Goal: Information Seeking & Learning: Learn about a topic

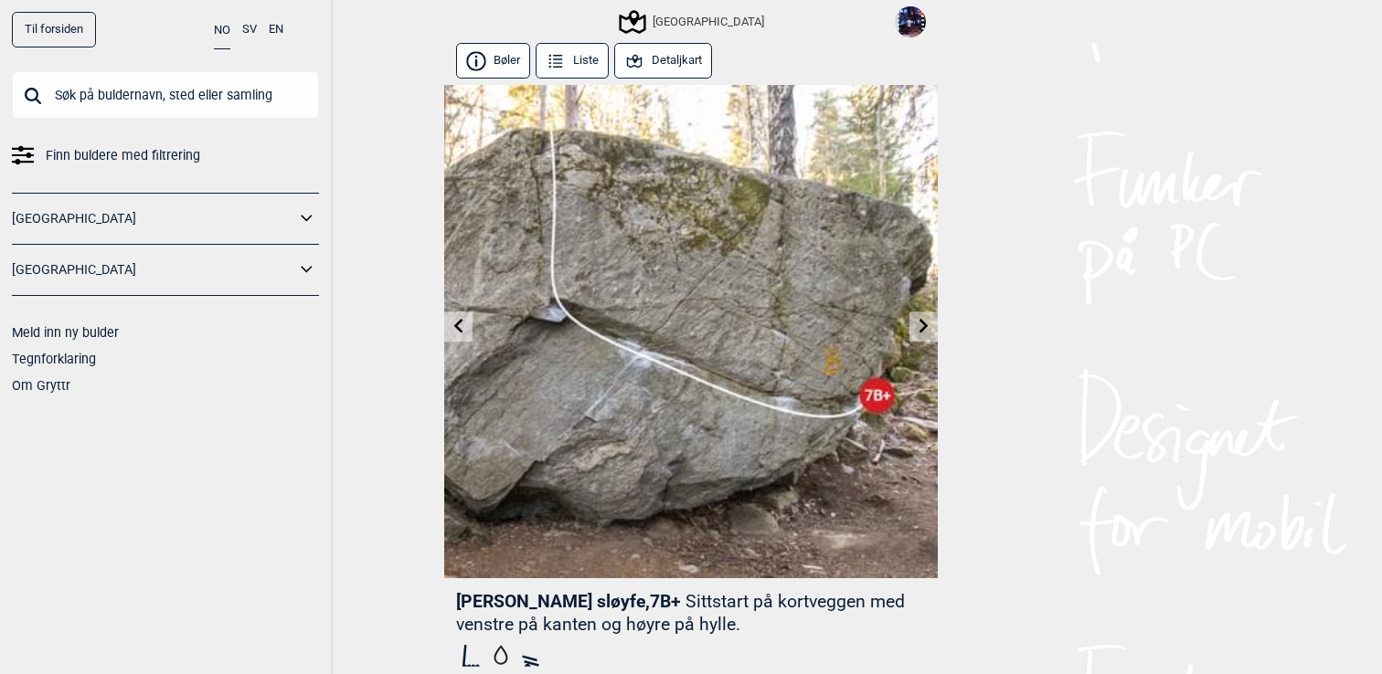
click at [927, 323] on icon at bounding box center [924, 326] width 15 height 15
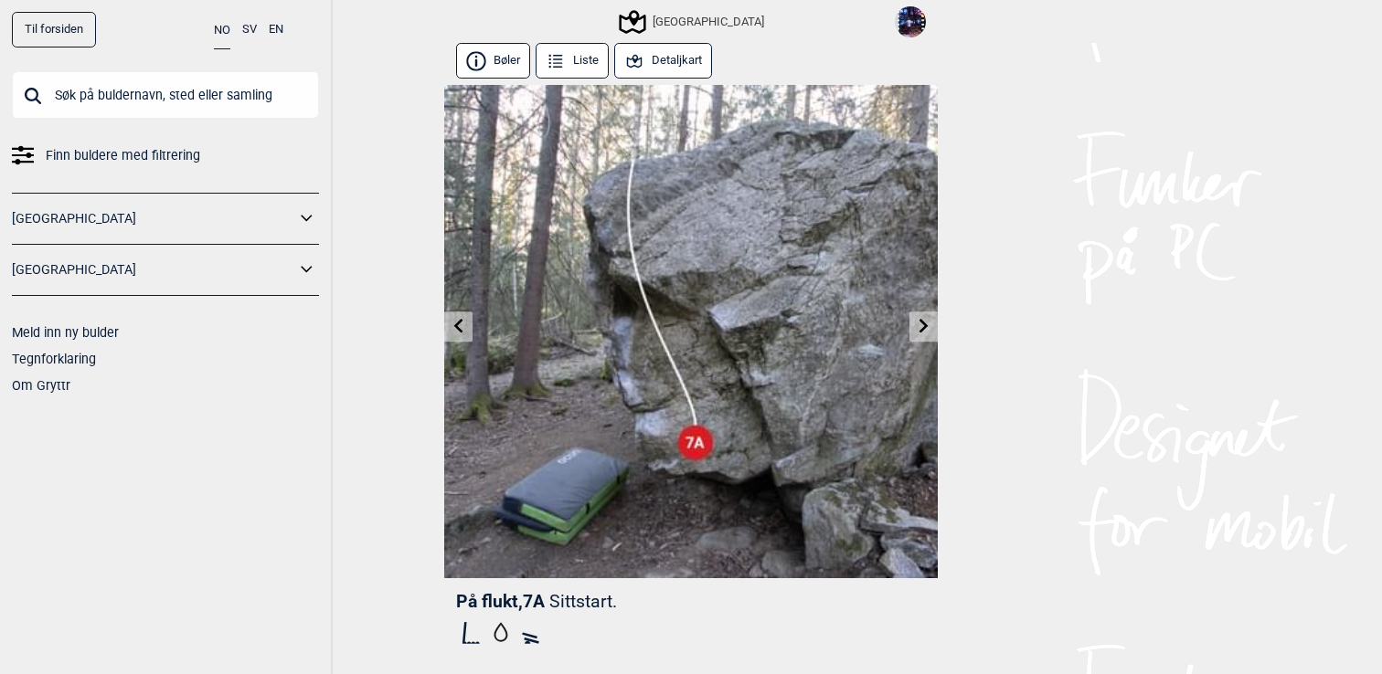
click at [927, 323] on icon at bounding box center [924, 326] width 15 height 15
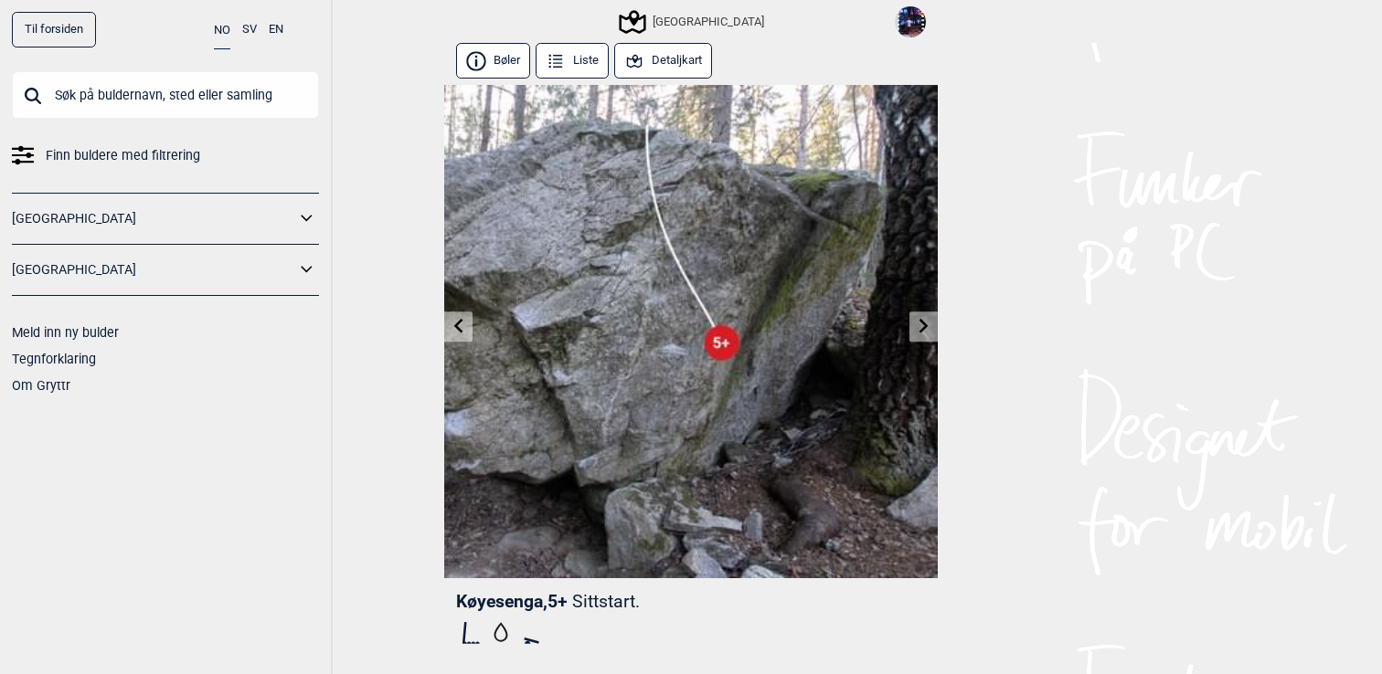
click at [927, 323] on icon at bounding box center [924, 326] width 15 height 15
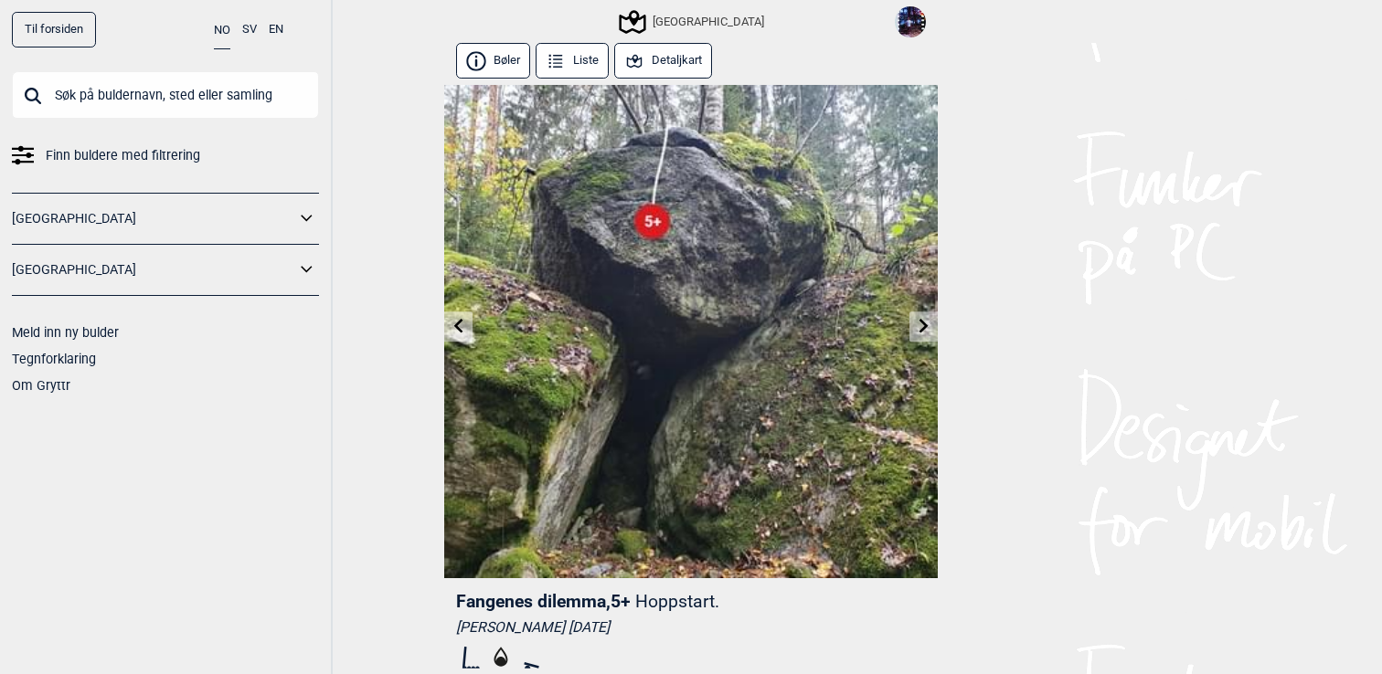
click at [920, 324] on icon at bounding box center [924, 326] width 15 height 15
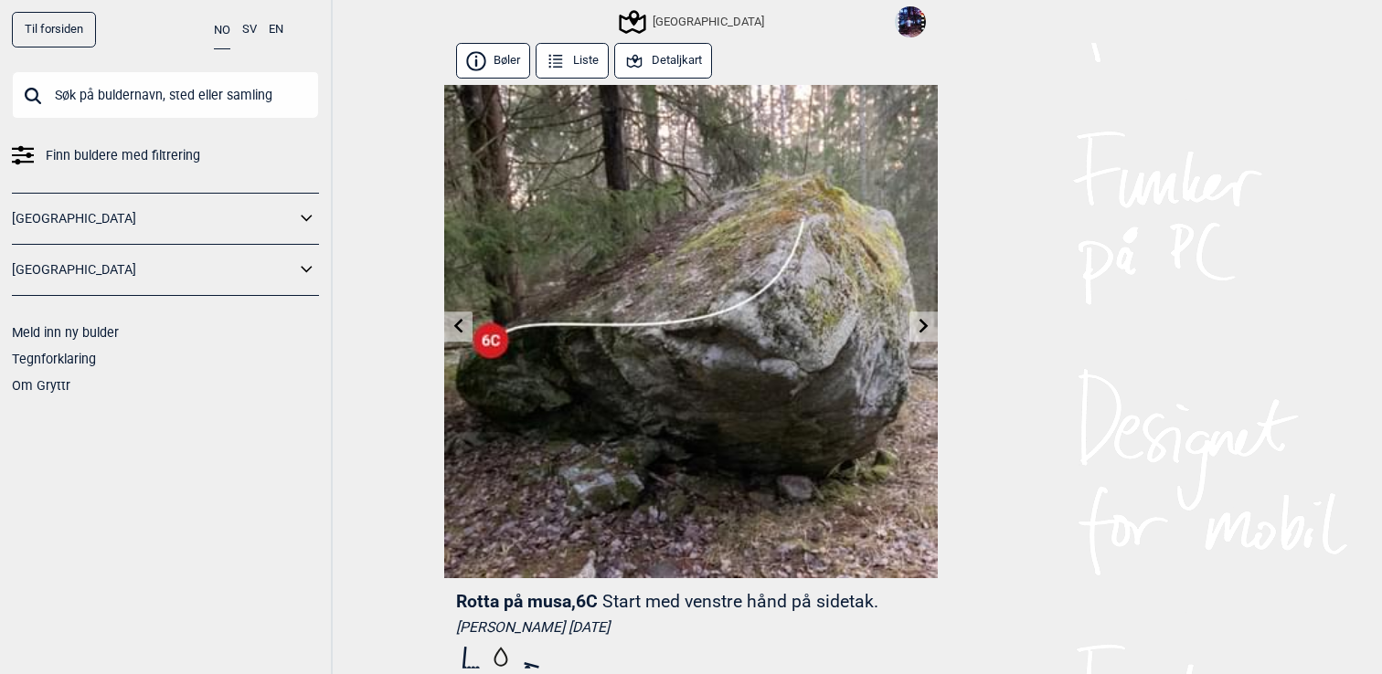
click at [920, 324] on icon at bounding box center [924, 326] width 15 height 15
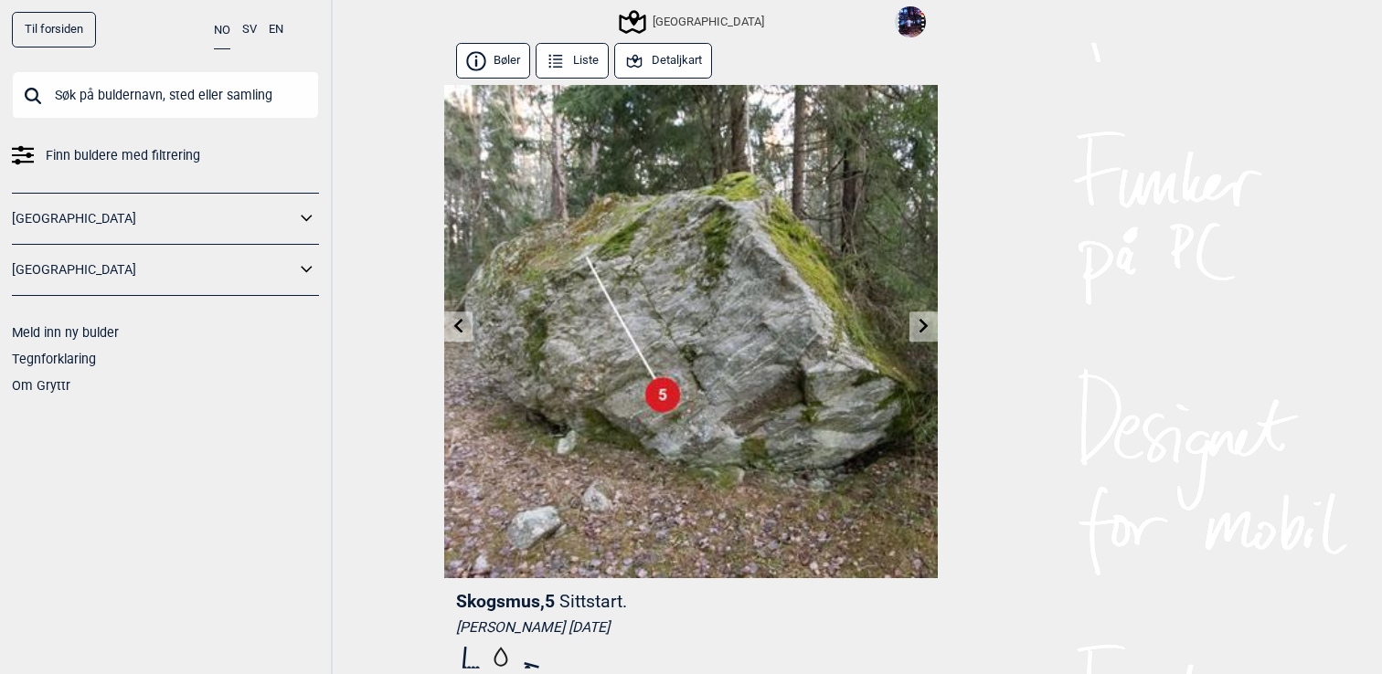
click at [920, 324] on icon at bounding box center [924, 326] width 15 height 15
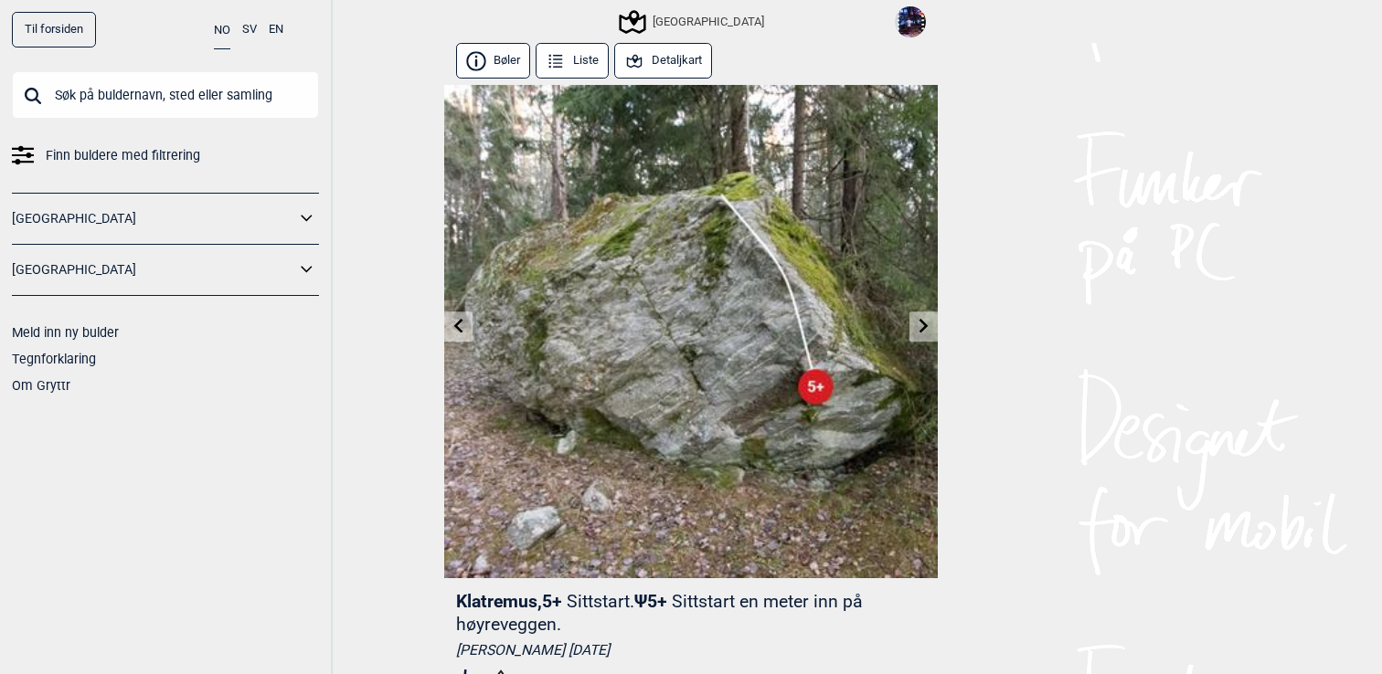
click at [678, 61] on button "Detaljkart" at bounding box center [663, 61] width 98 height 36
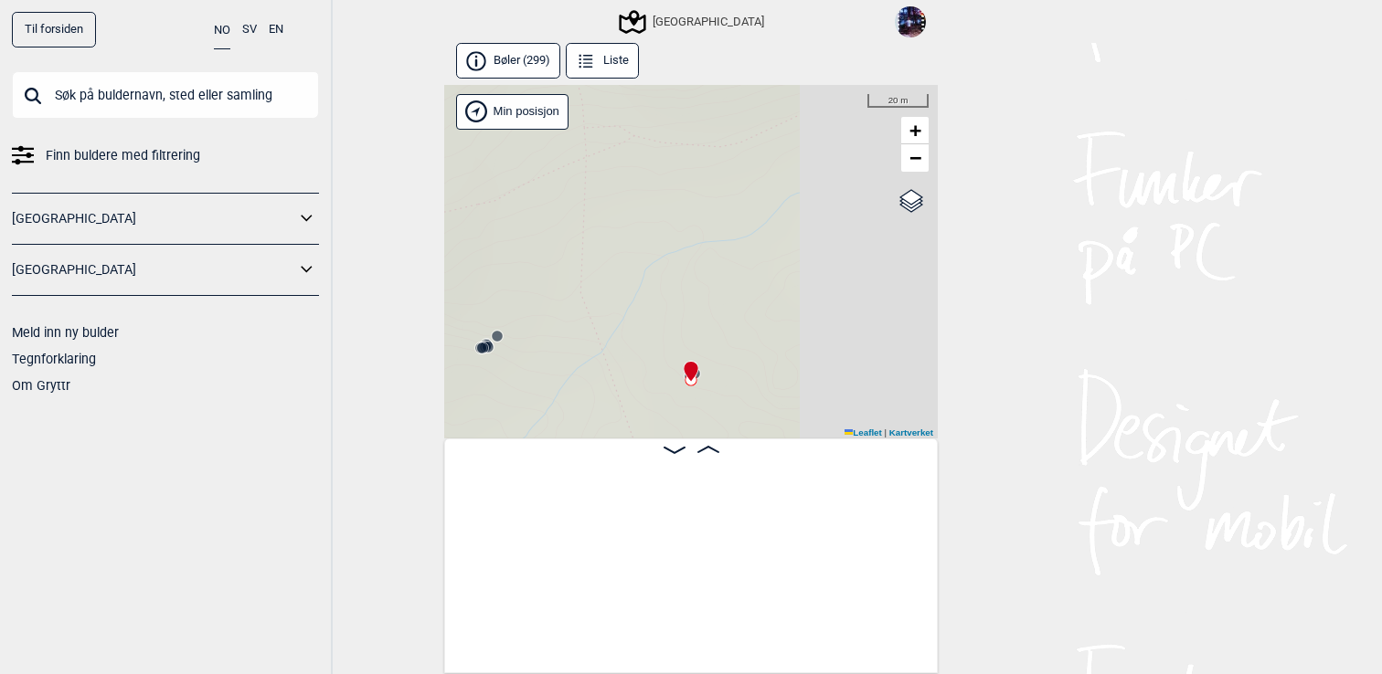
scroll to position [0, 27335]
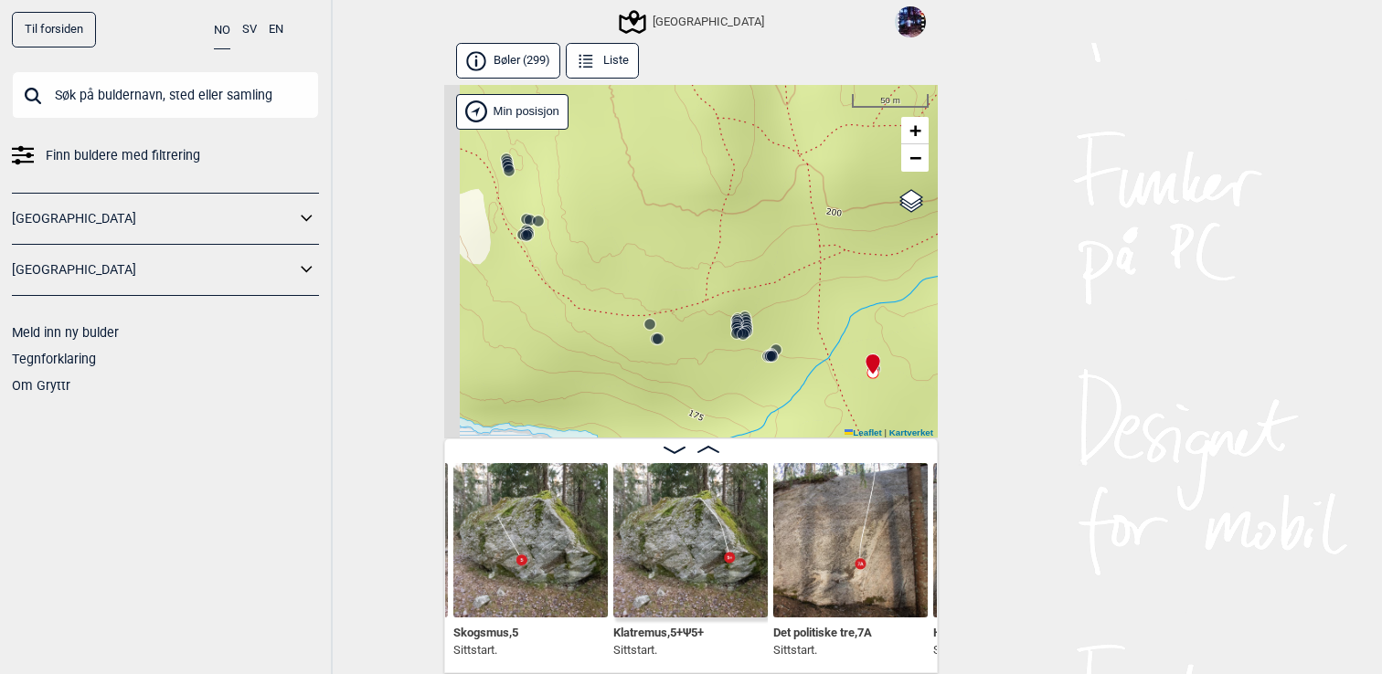
drag, startPoint x: 651, startPoint y: 330, endPoint x: 819, endPoint y: 337, distance: 168.3
click at [819, 337] on div "Speidersteinen Barnehageveggen Cowboyveggen Bølerveggen [GEOGRAPHIC_DATA]" at bounding box center [690, 262] width 493 height 355
click at [748, 329] on icon at bounding box center [743, 334] width 15 height 15
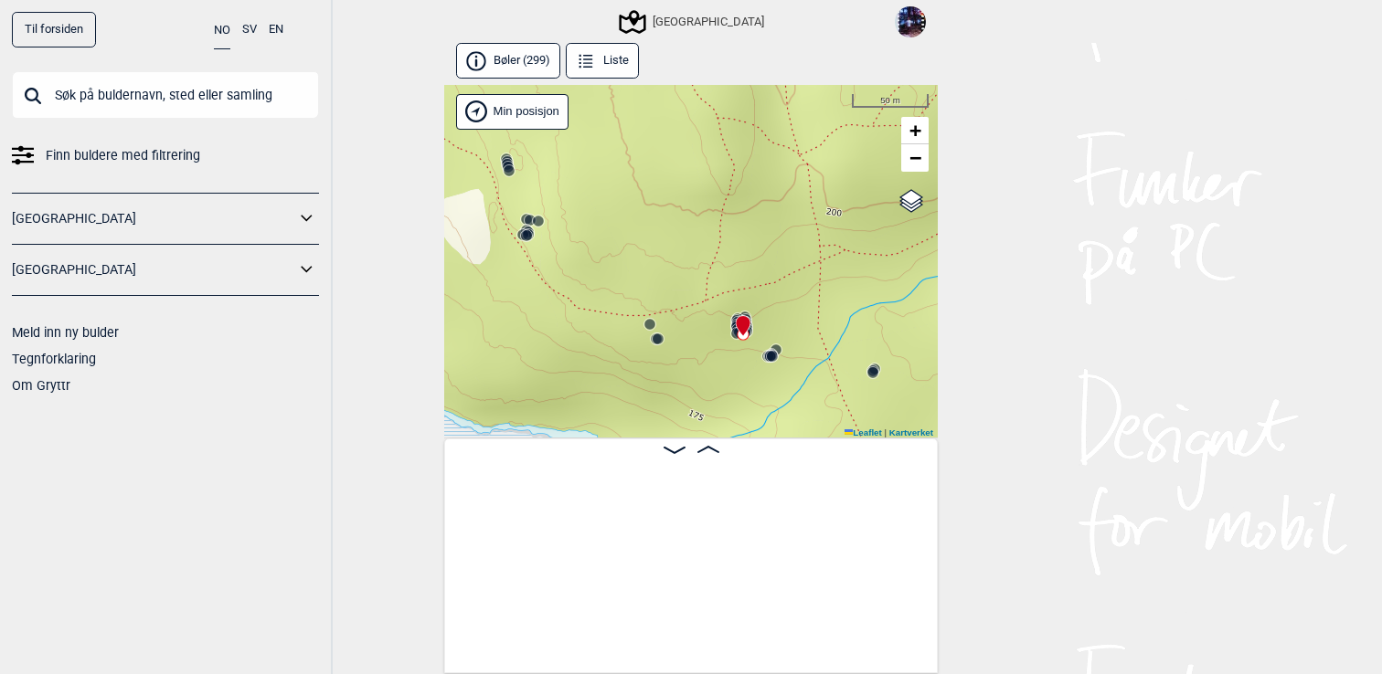
scroll to position [0, 23783]
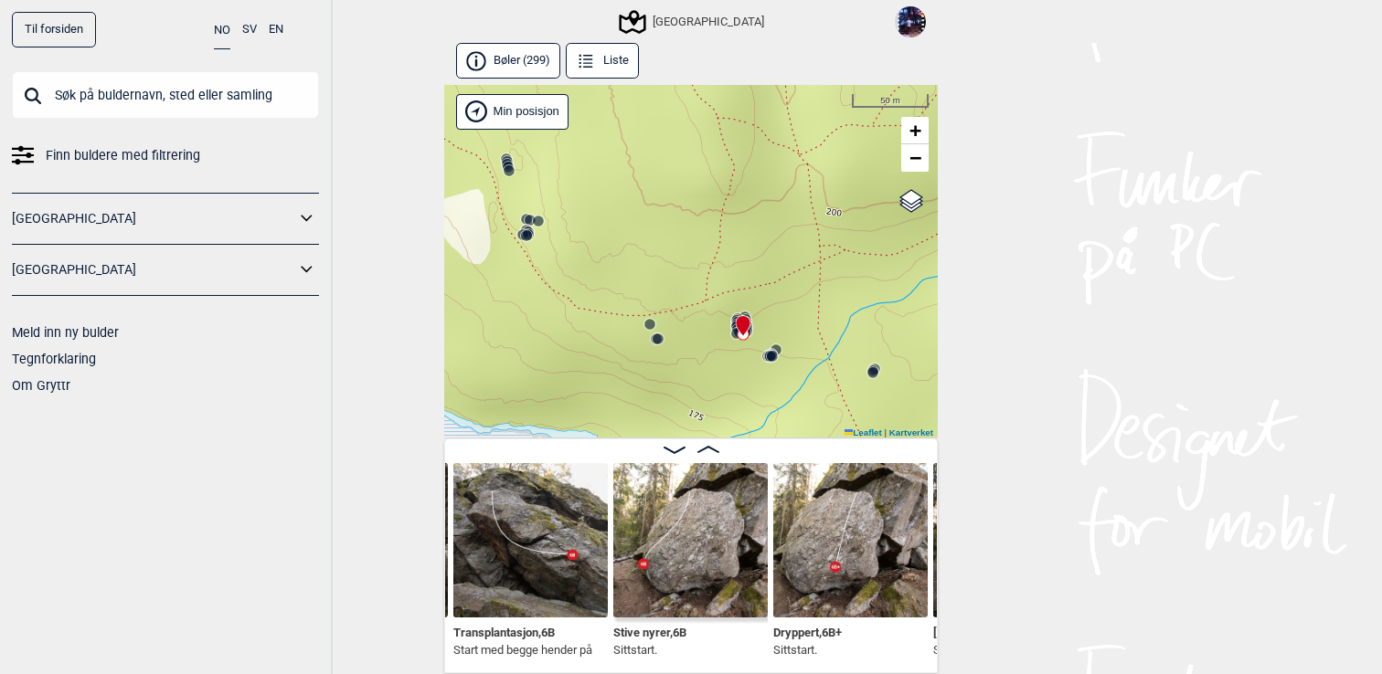
click at [776, 360] on icon at bounding box center [772, 356] width 15 height 15
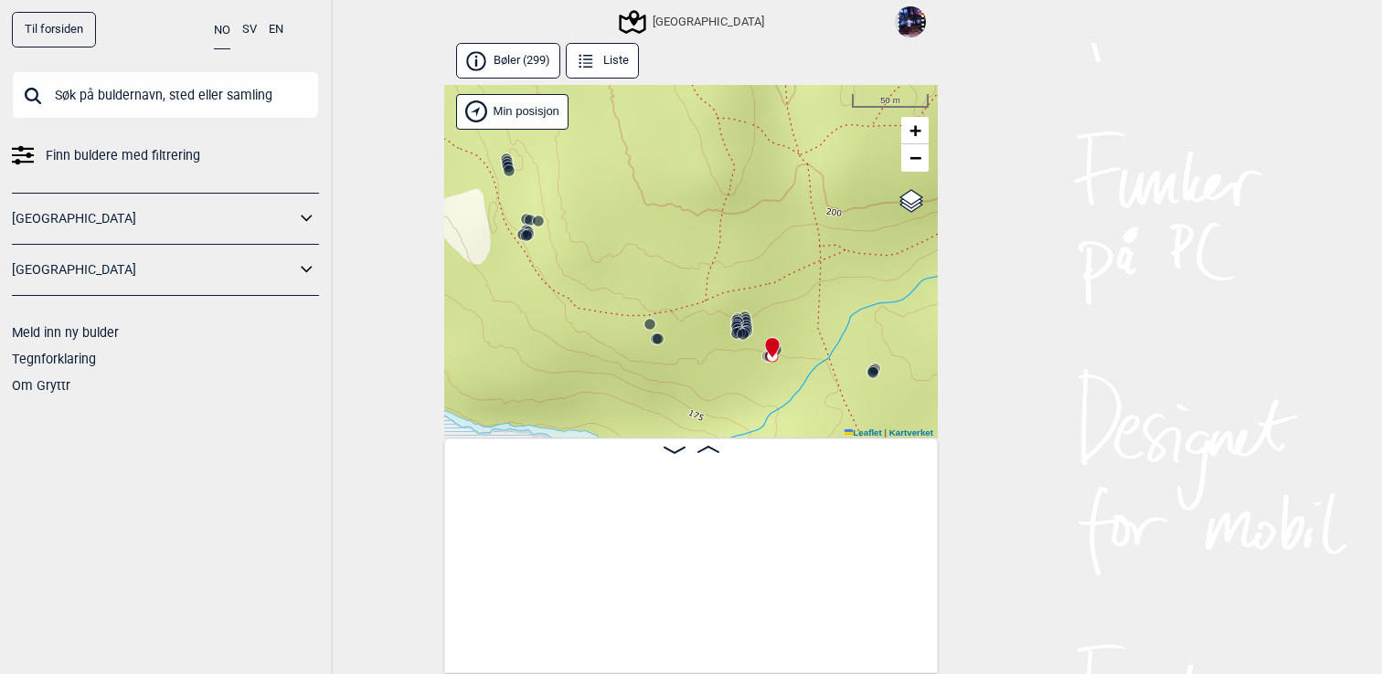
scroll to position [0, 26435]
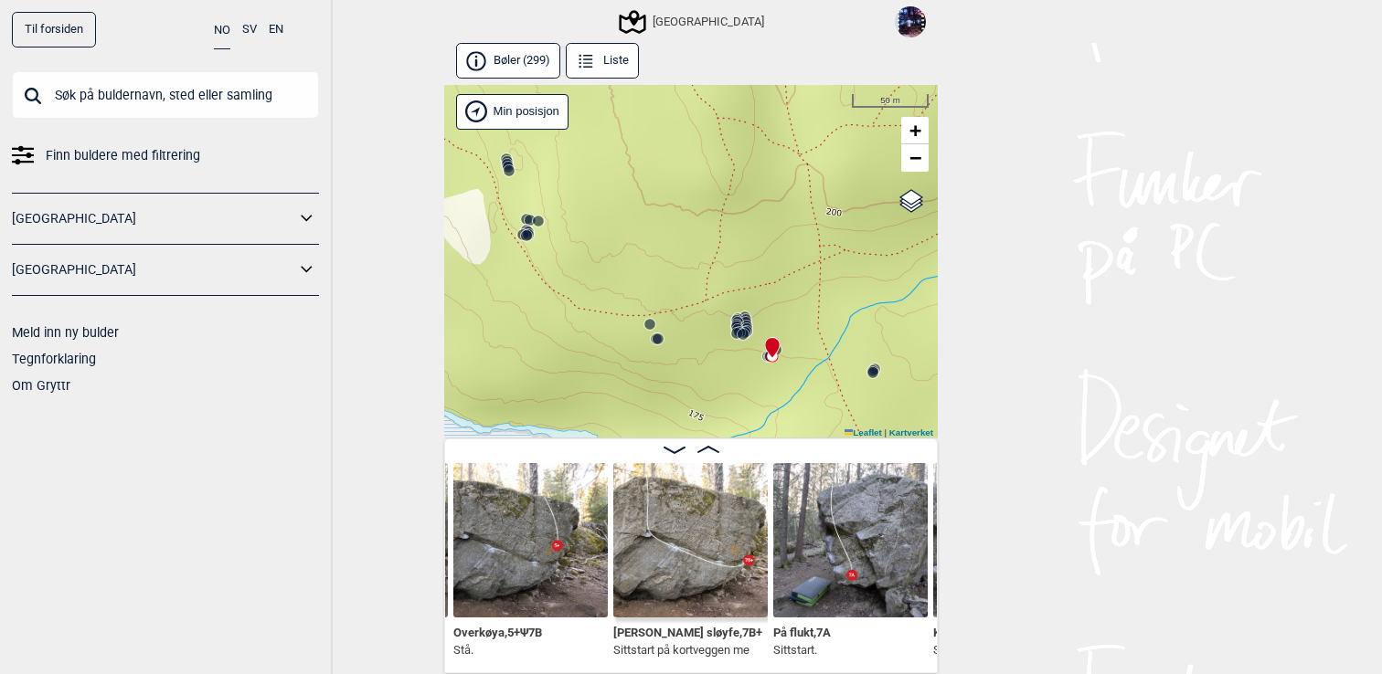
click at [746, 322] on icon at bounding box center [746, 329] width 15 height 15
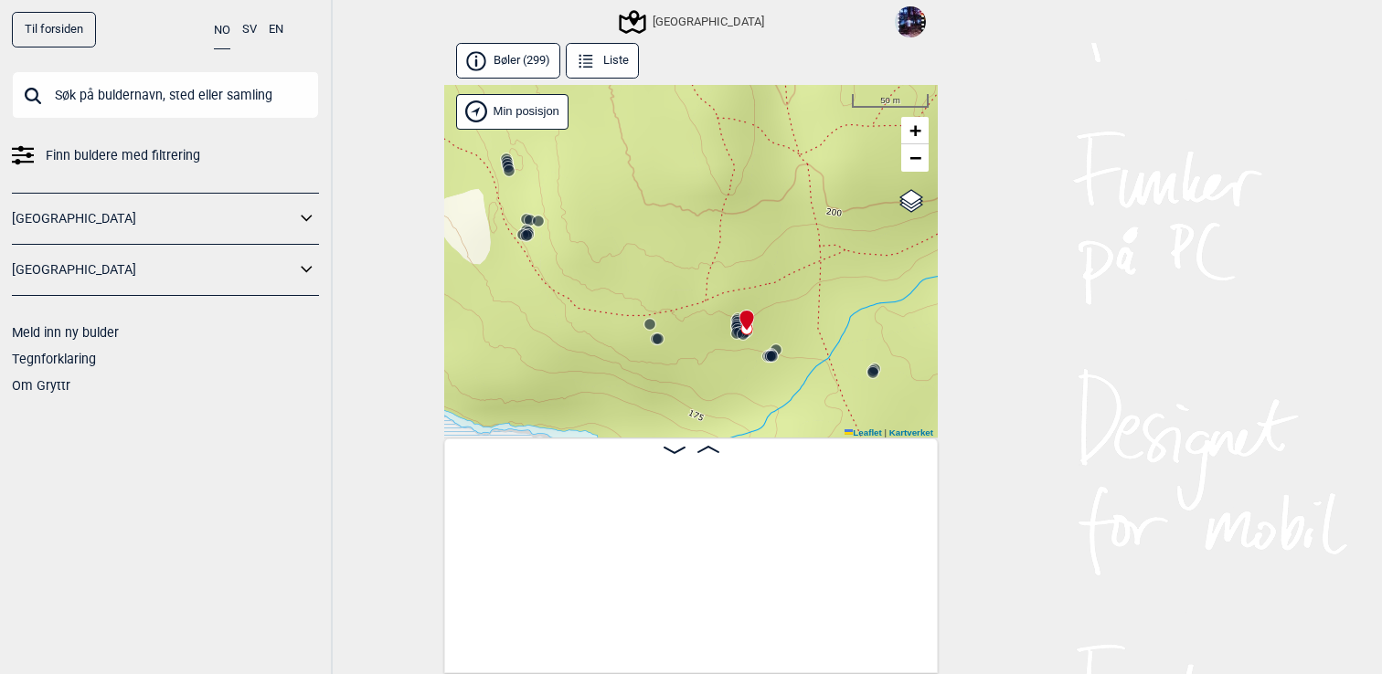
scroll to position [0, 24262]
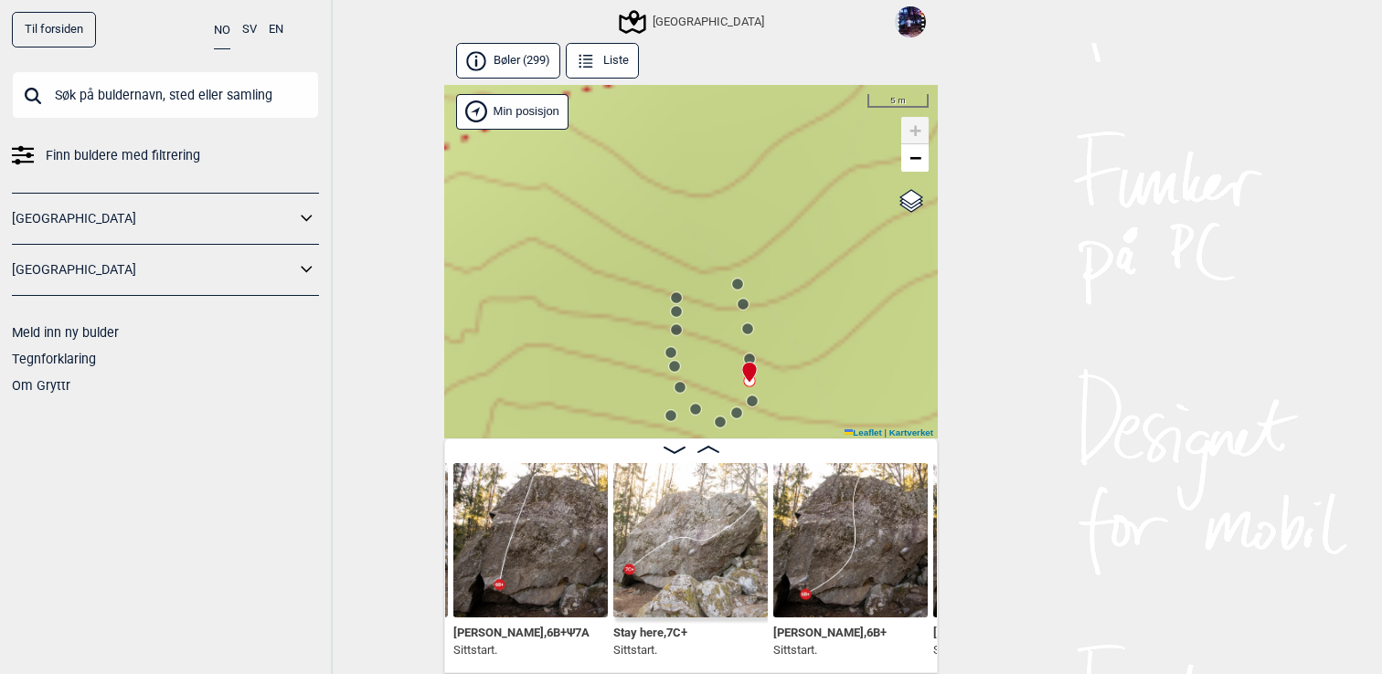
click at [745, 303] on circle at bounding box center [742, 304] width 11 height 11
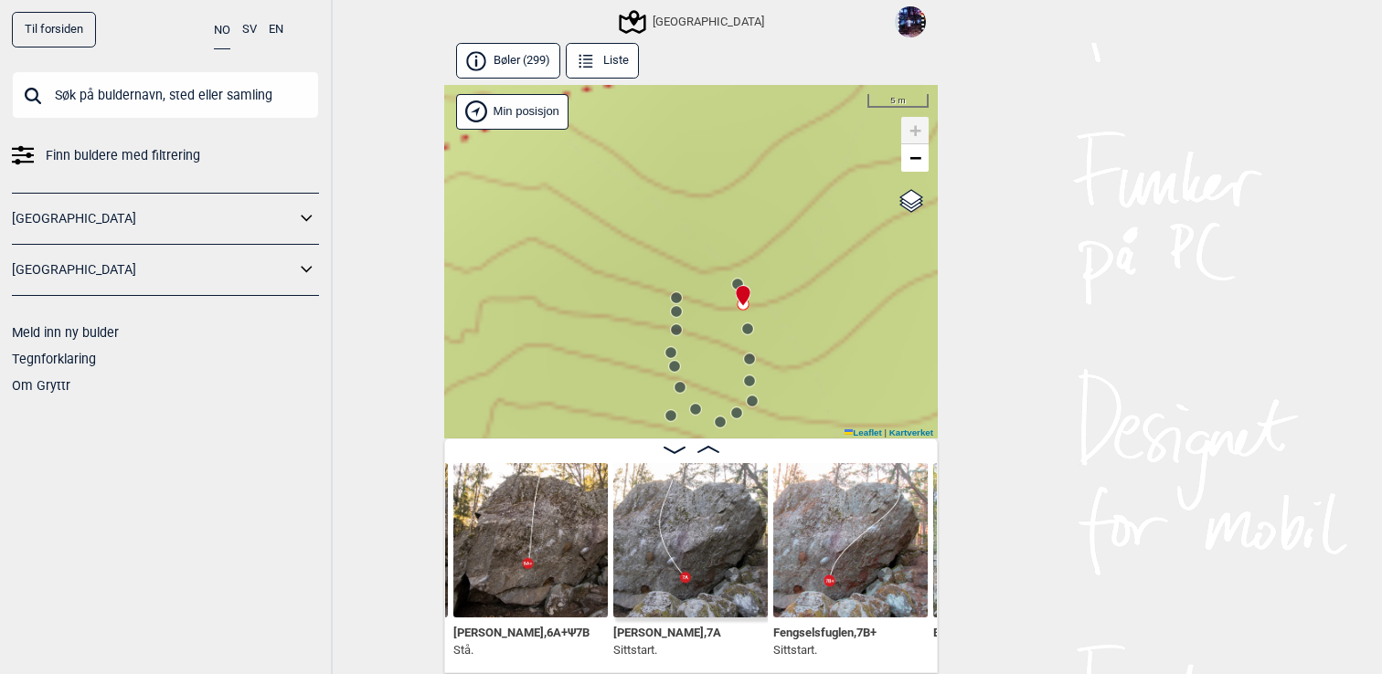
click at [740, 281] on div at bounding box center [739, 288] width 15 height 15
click at [659, 563] on img at bounding box center [690, 540] width 154 height 154
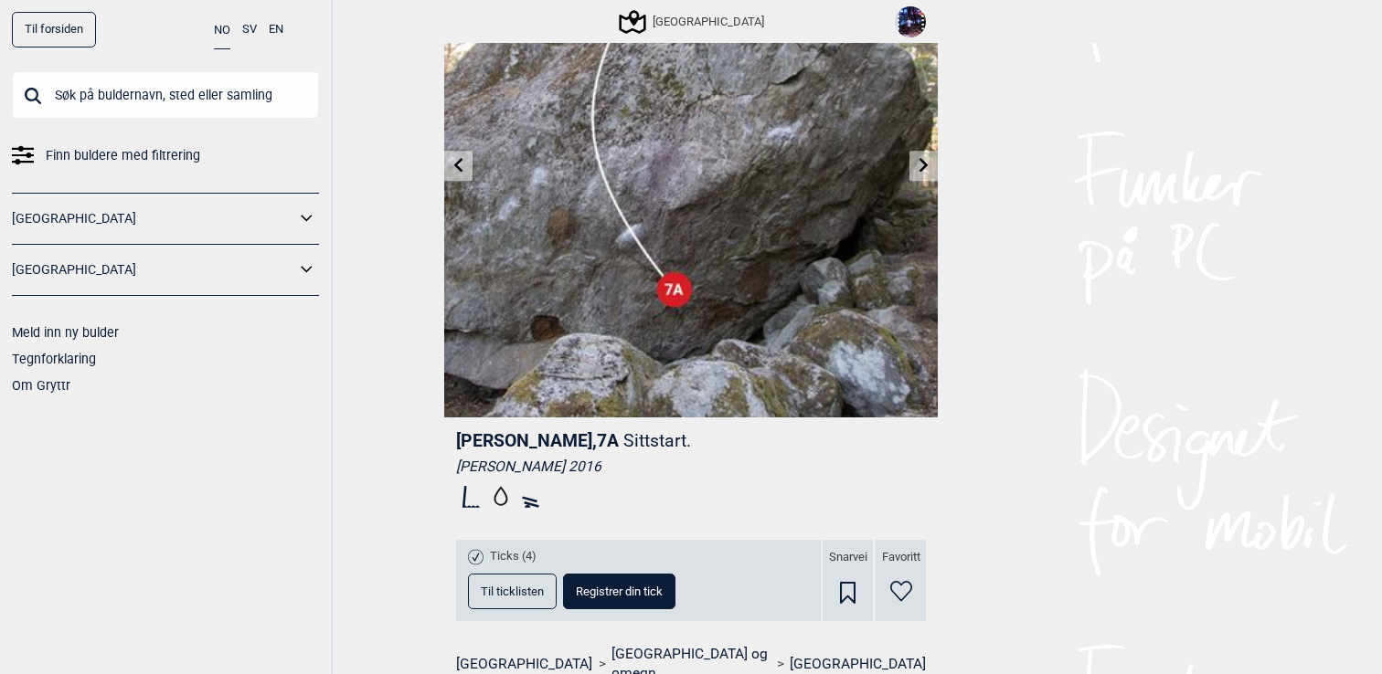
scroll to position [147, 0]
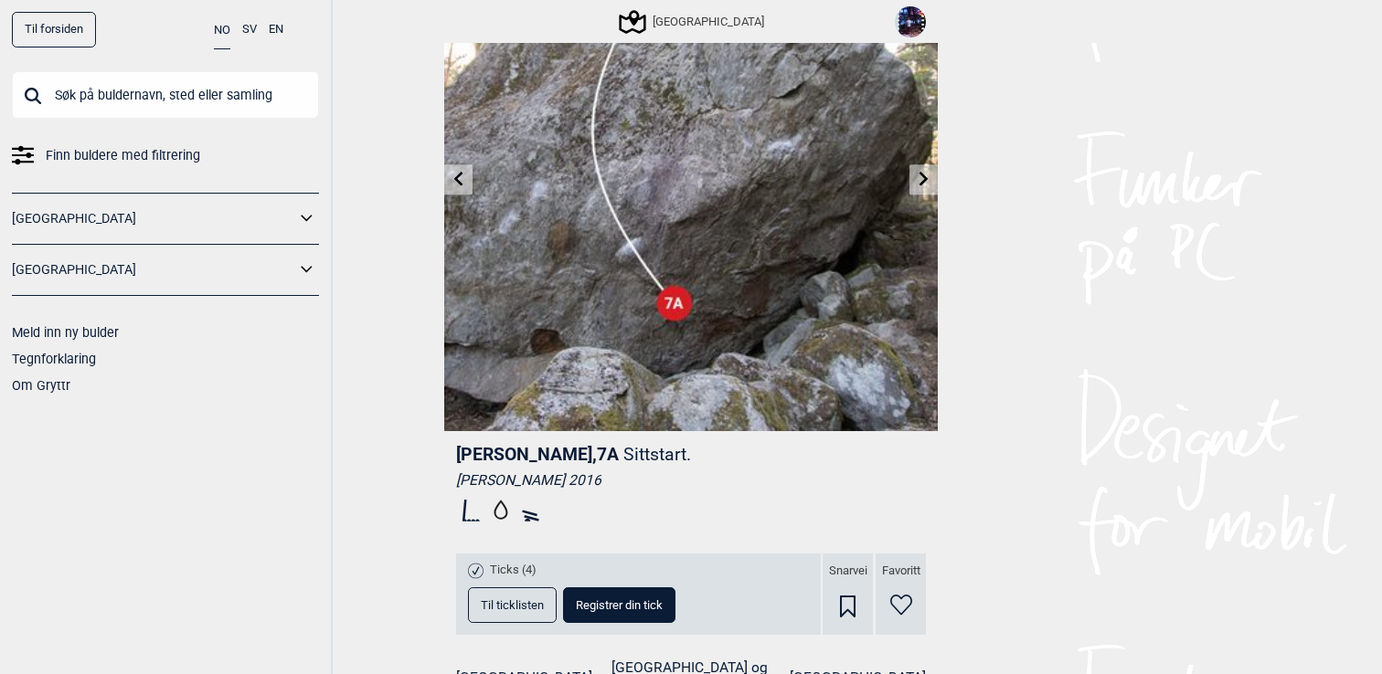
click at [501, 606] on span "Til ticklisten" at bounding box center [512, 605] width 63 height 12
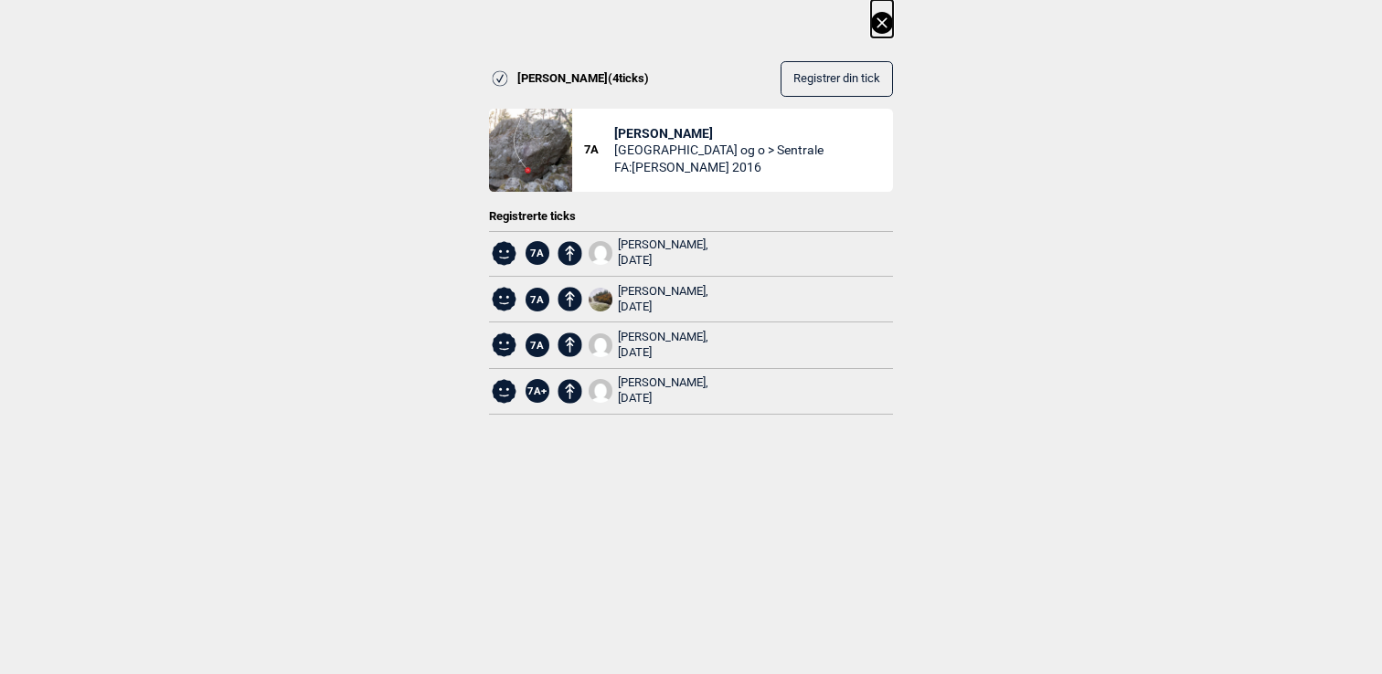
click at [885, 21] on icon at bounding box center [882, 23] width 22 height 22
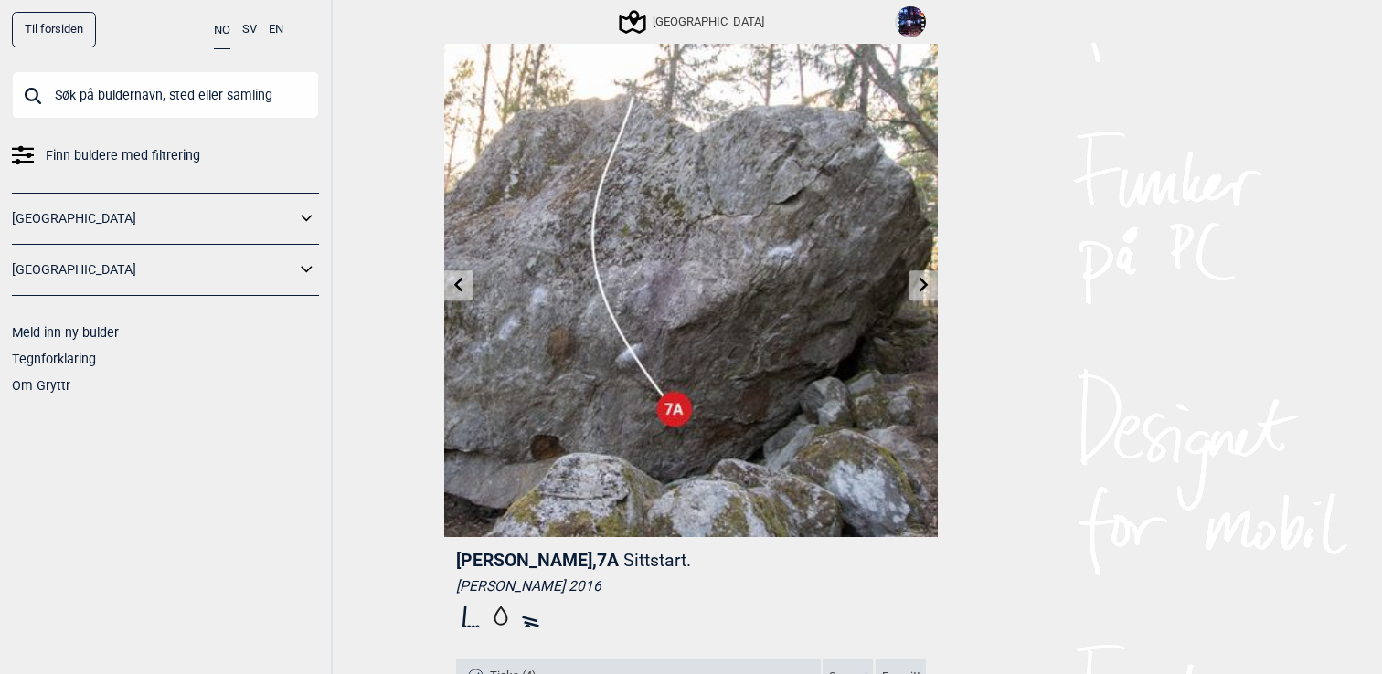
scroll to position [0, 0]
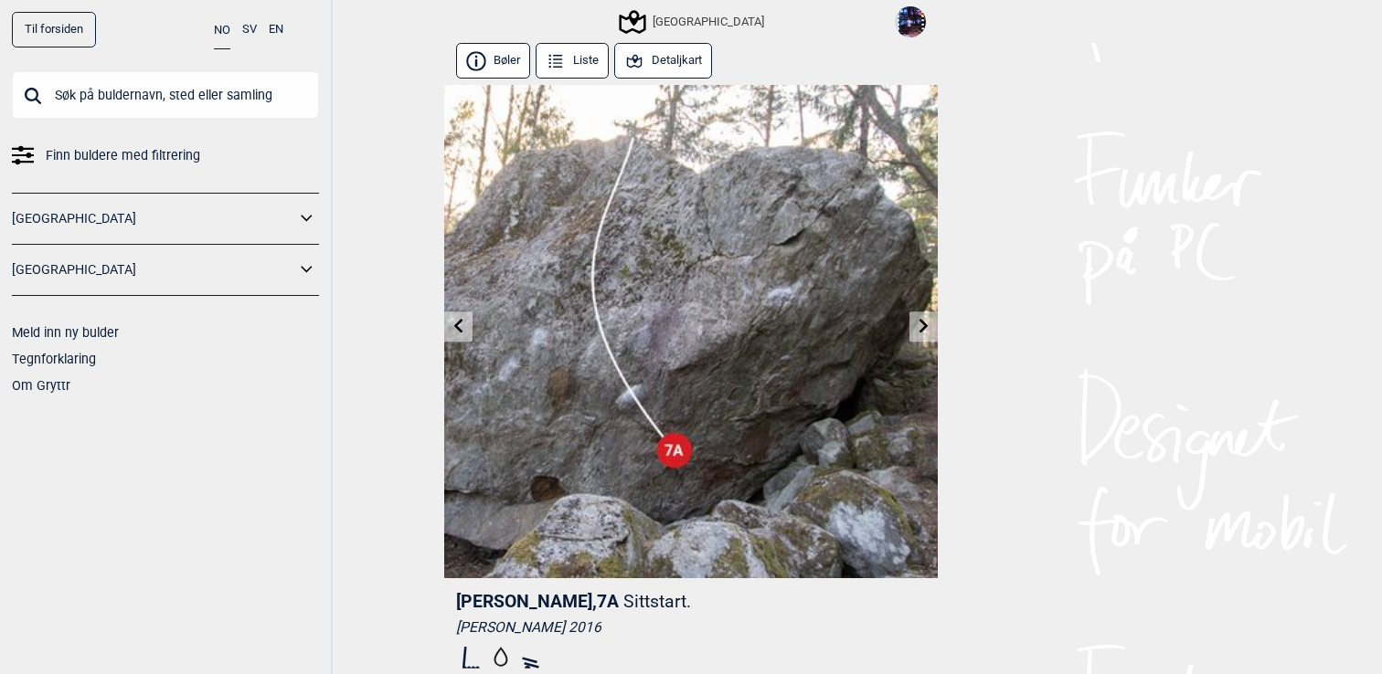
click at [910, 324] on link at bounding box center [923, 327] width 28 height 30
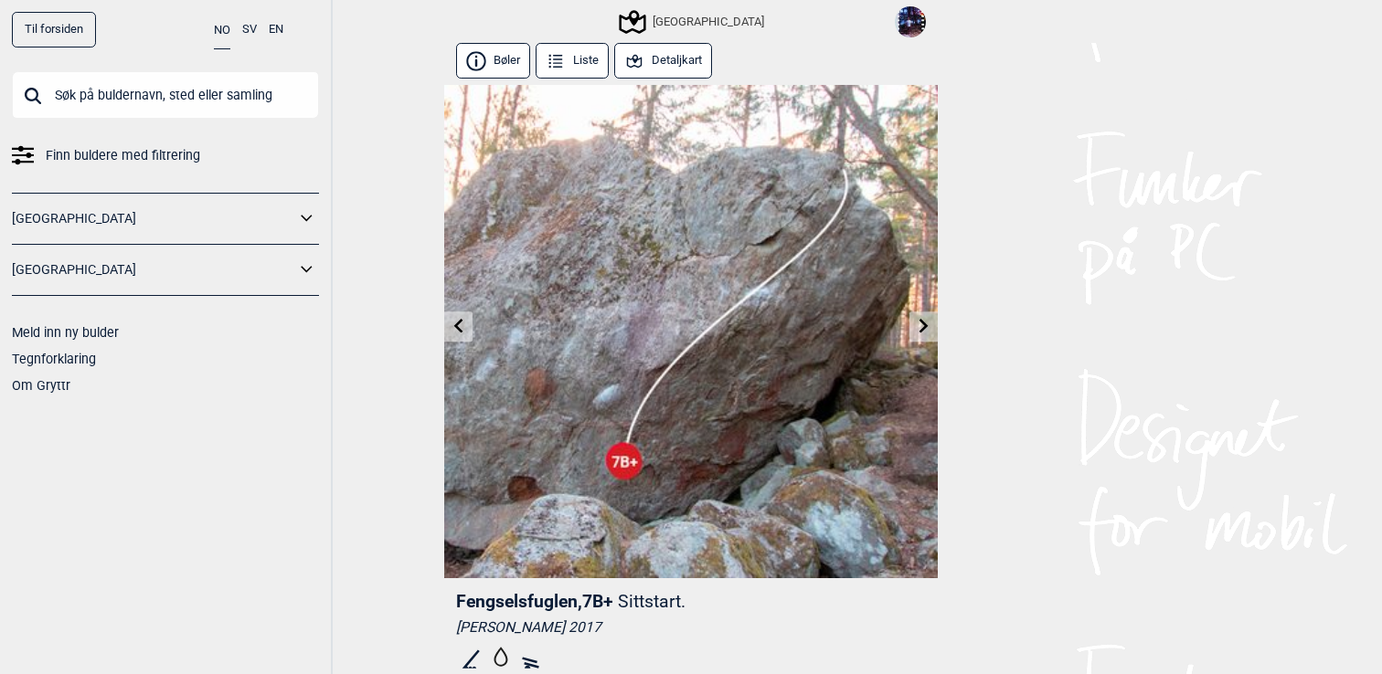
click at [922, 335] on link at bounding box center [923, 327] width 28 height 30
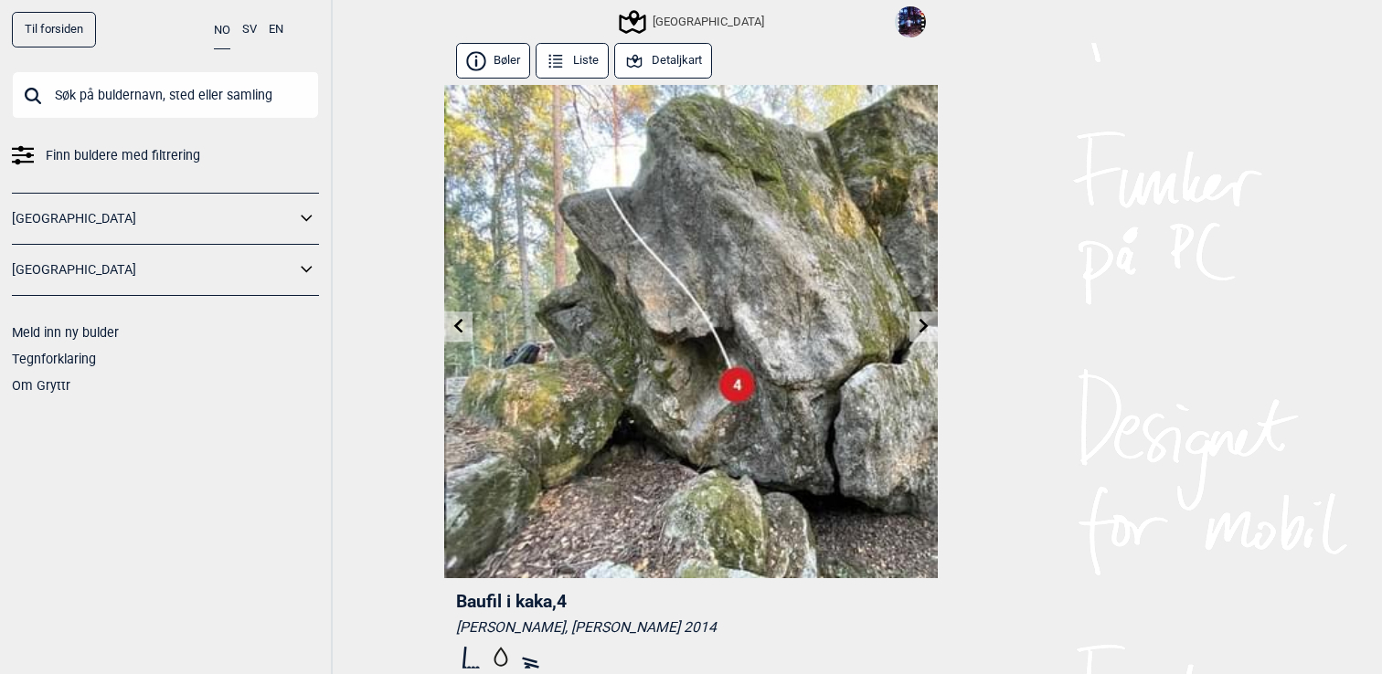
click at [452, 322] on icon at bounding box center [458, 326] width 15 height 15
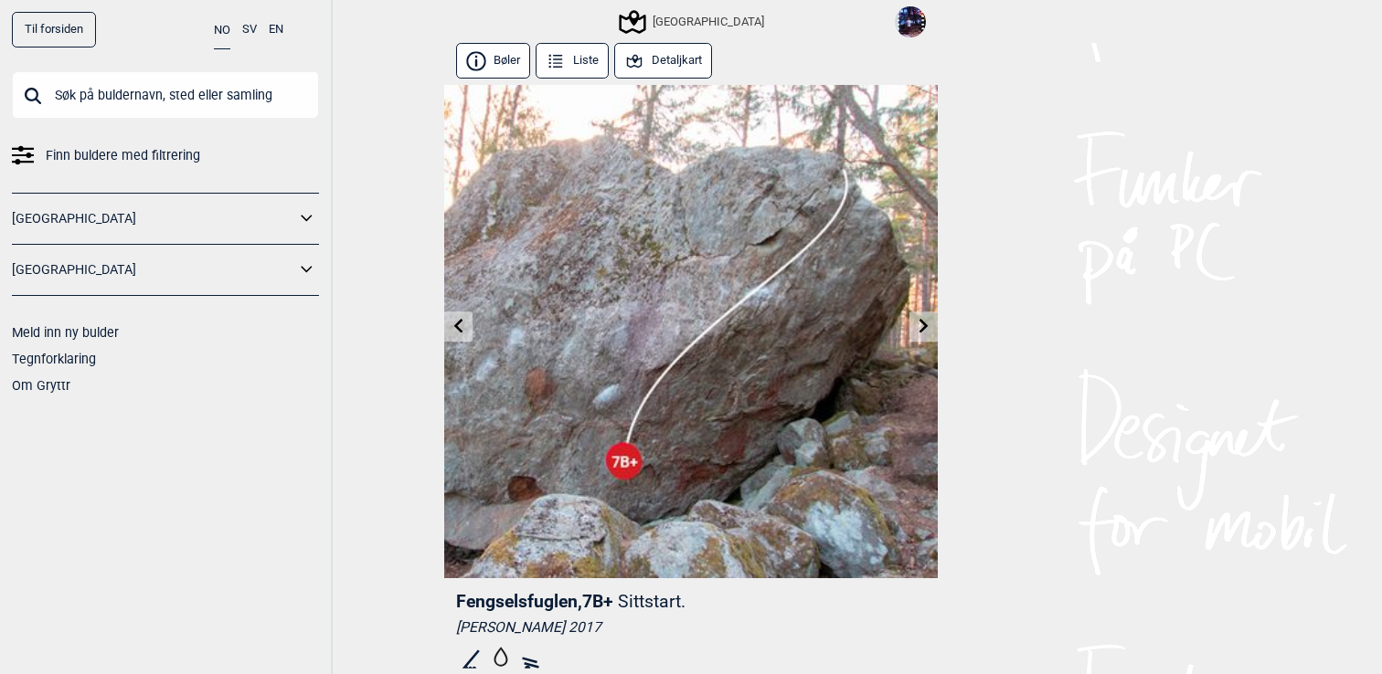
click at [452, 322] on icon at bounding box center [458, 326] width 15 height 15
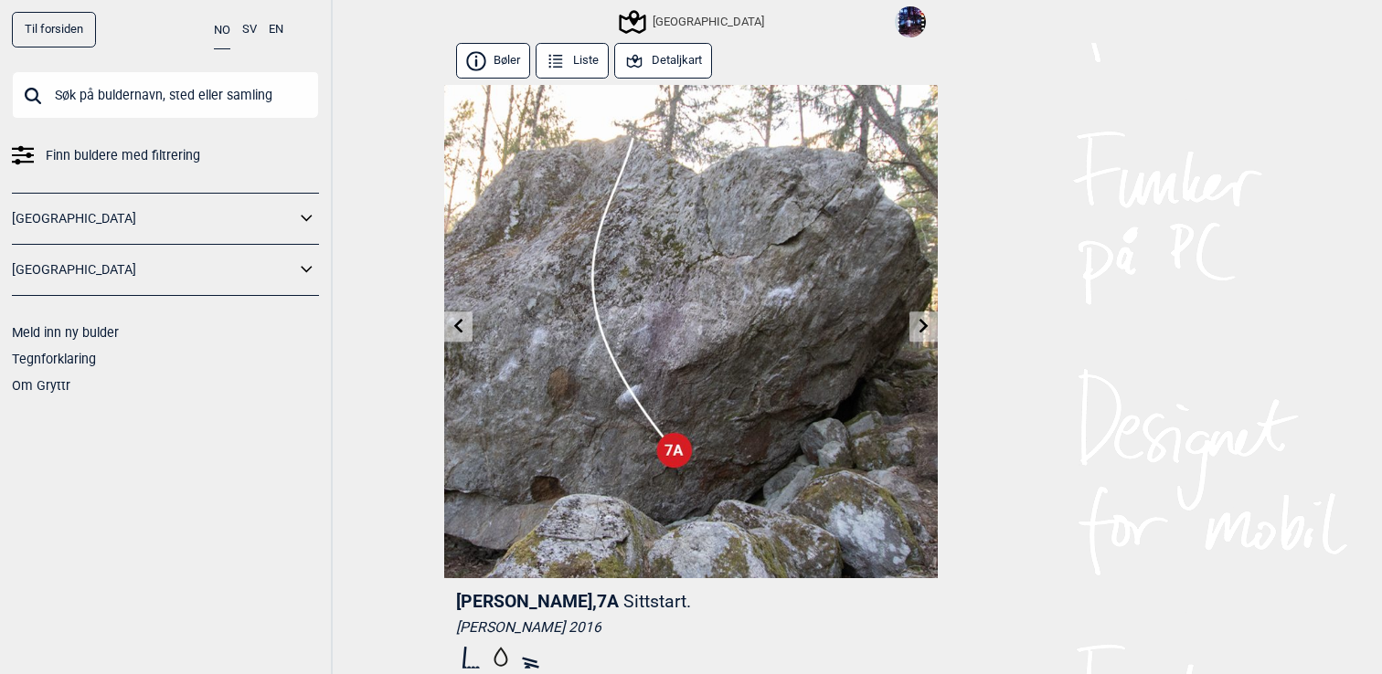
click at [452, 322] on icon at bounding box center [458, 326] width 15 height 15
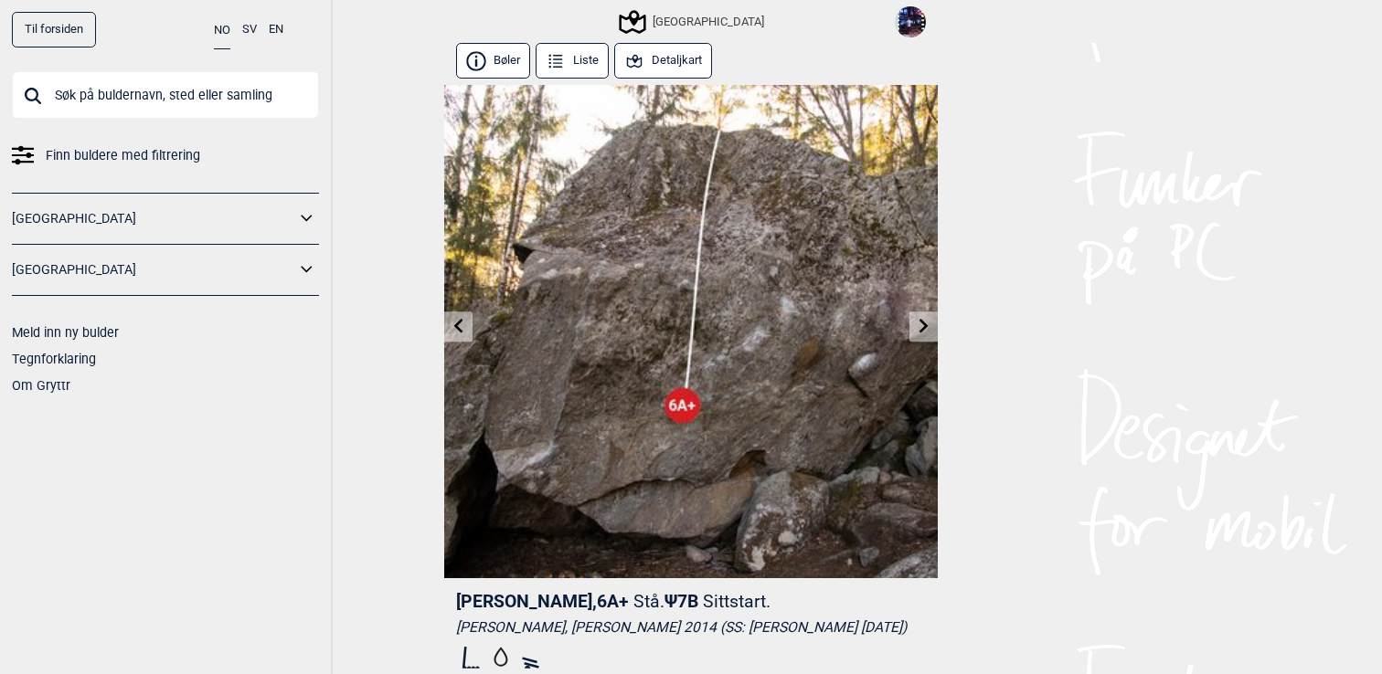
scroll to position [21, 0]
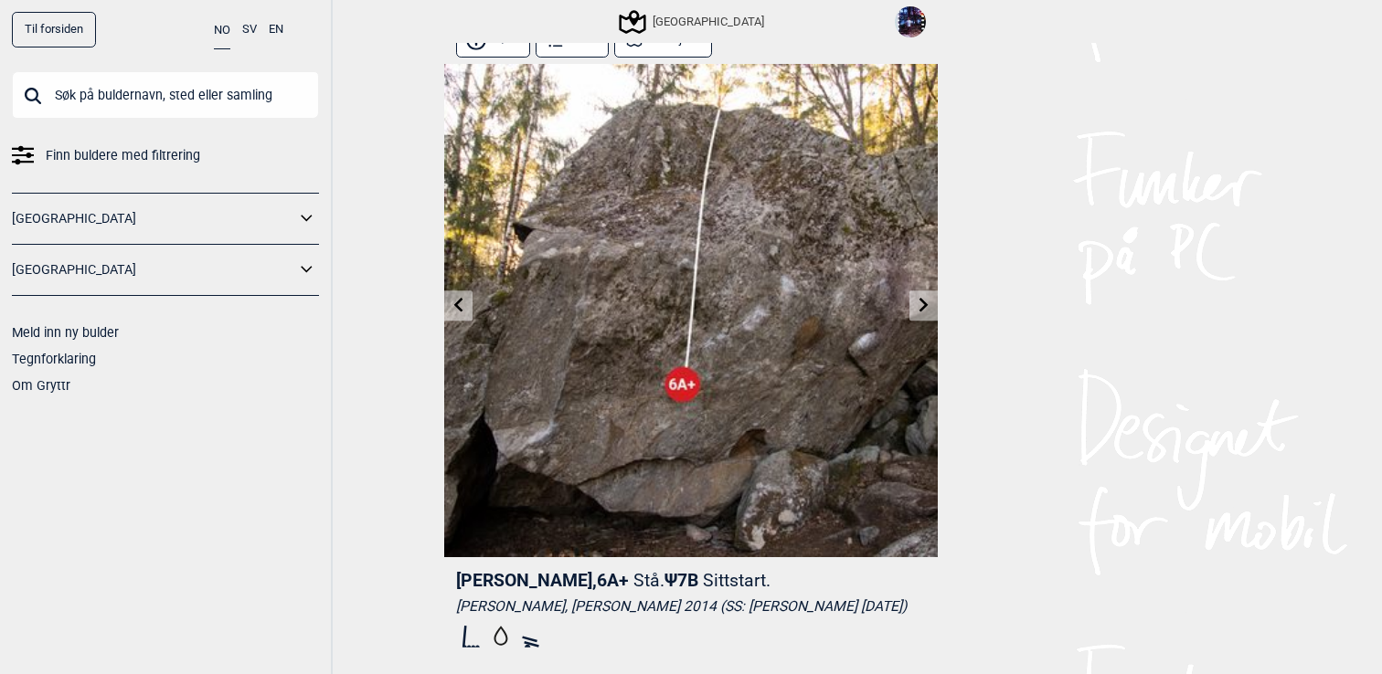
click at [455, 313] on link at bounding box center [458, 306] width 28 height 30
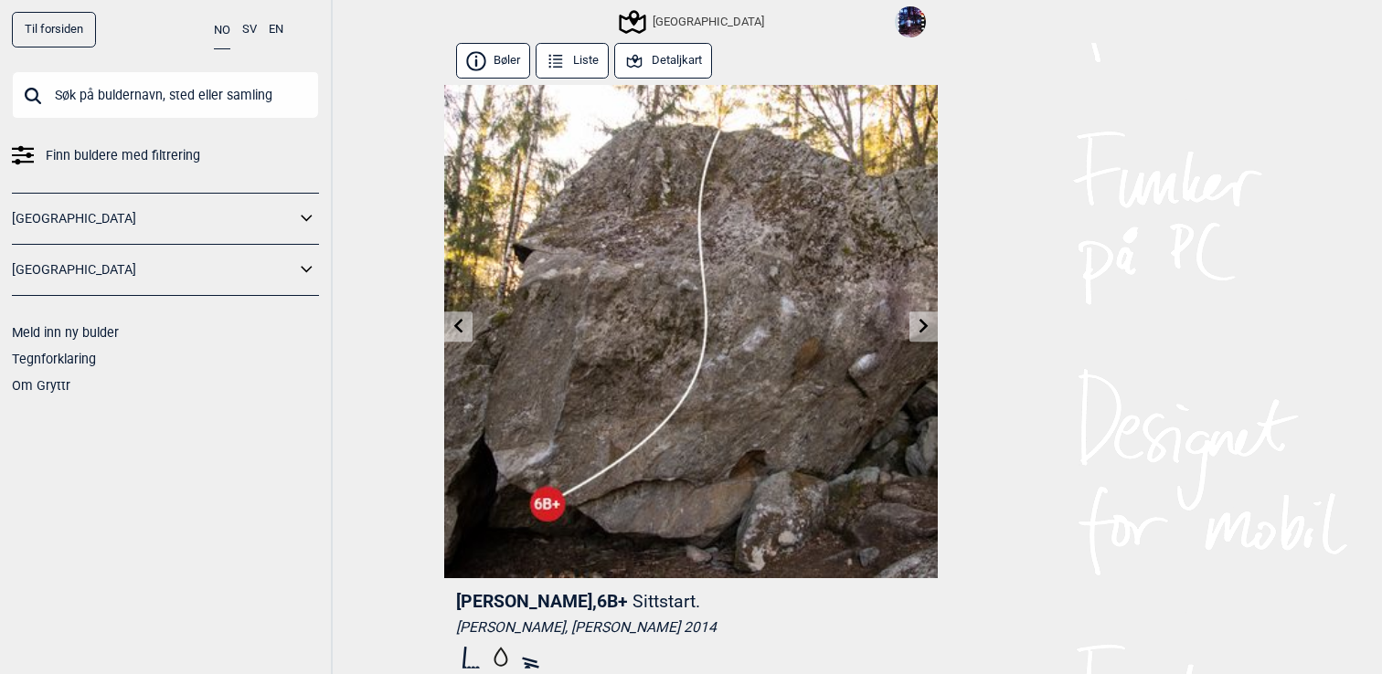
click at [455, 313] on link at bounding box center [458, 327] width 28 height 30
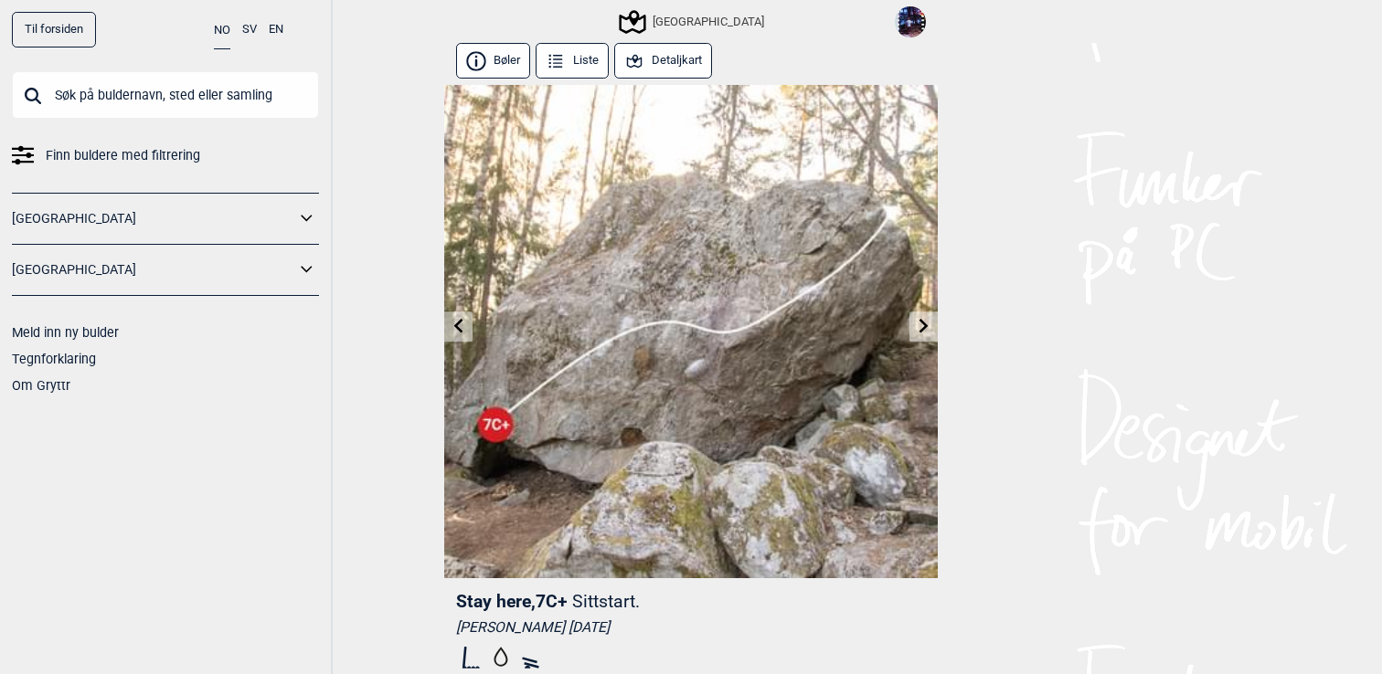
click at [463, 327] on icon at bounding box center [458, 326] width 15 height 15
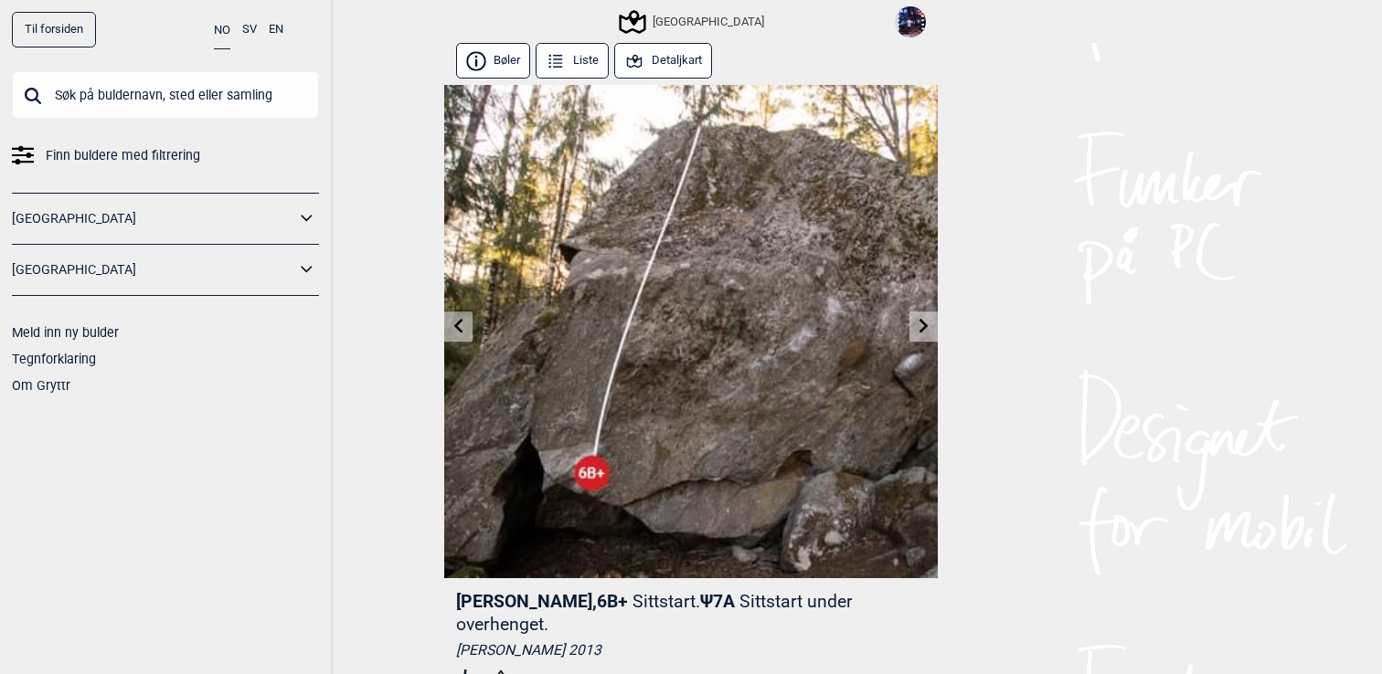
click at [463, 327] on icon at bounding box center [458, 326] width 15 height 15
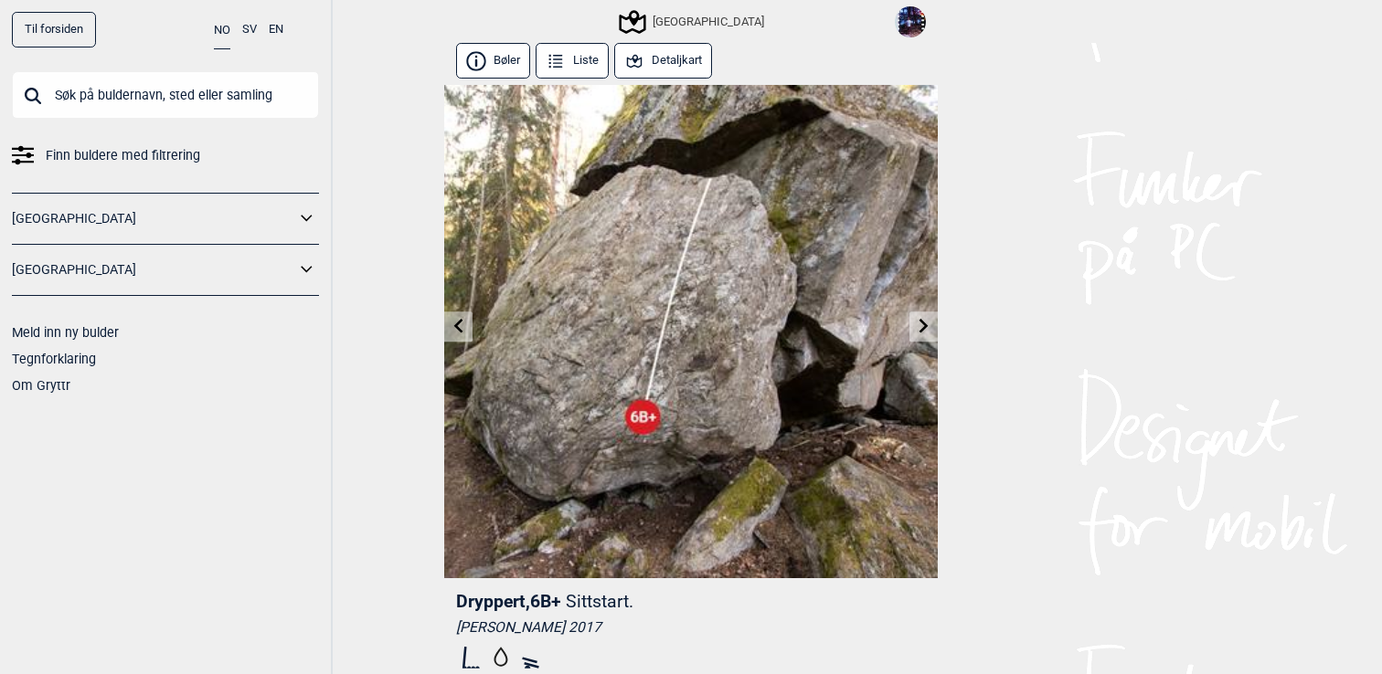
click at [463, 327] on icon at bounding box center [458, 326] width 15 height 15
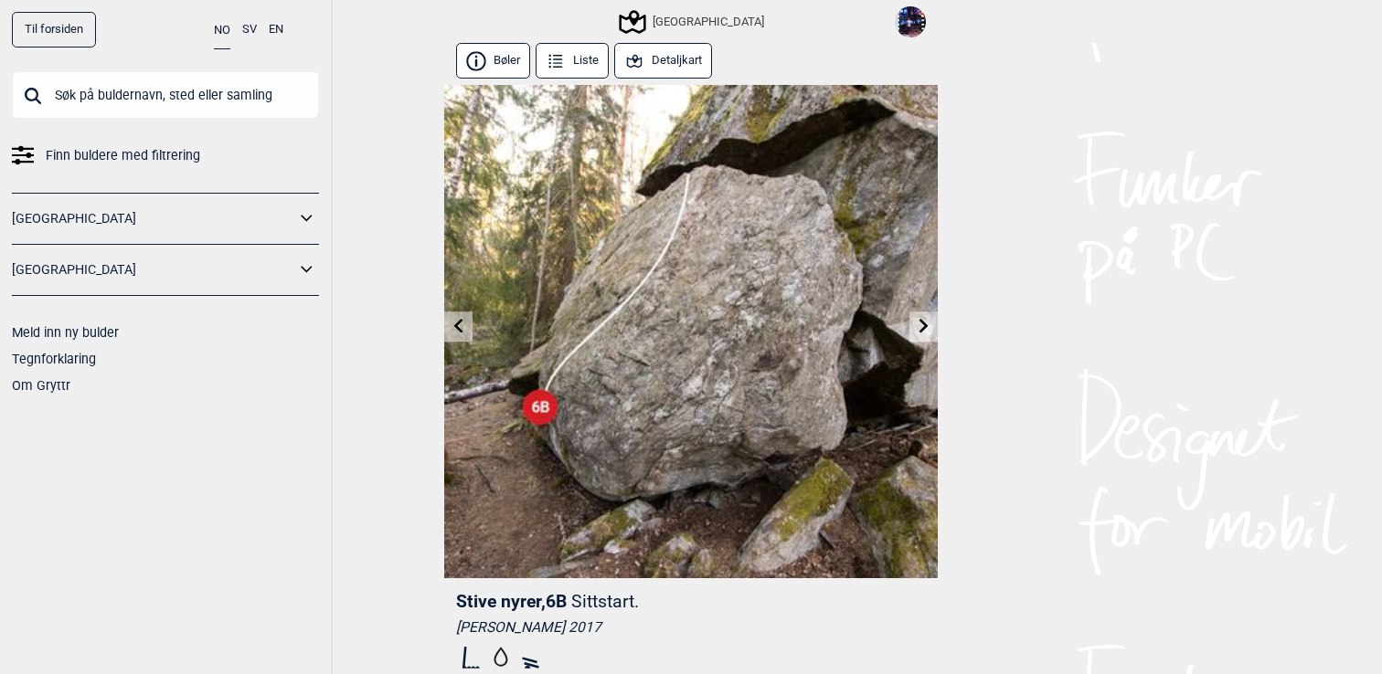
click at [462, 328] on icon at bounding box center [458, 326] width 15 height 15
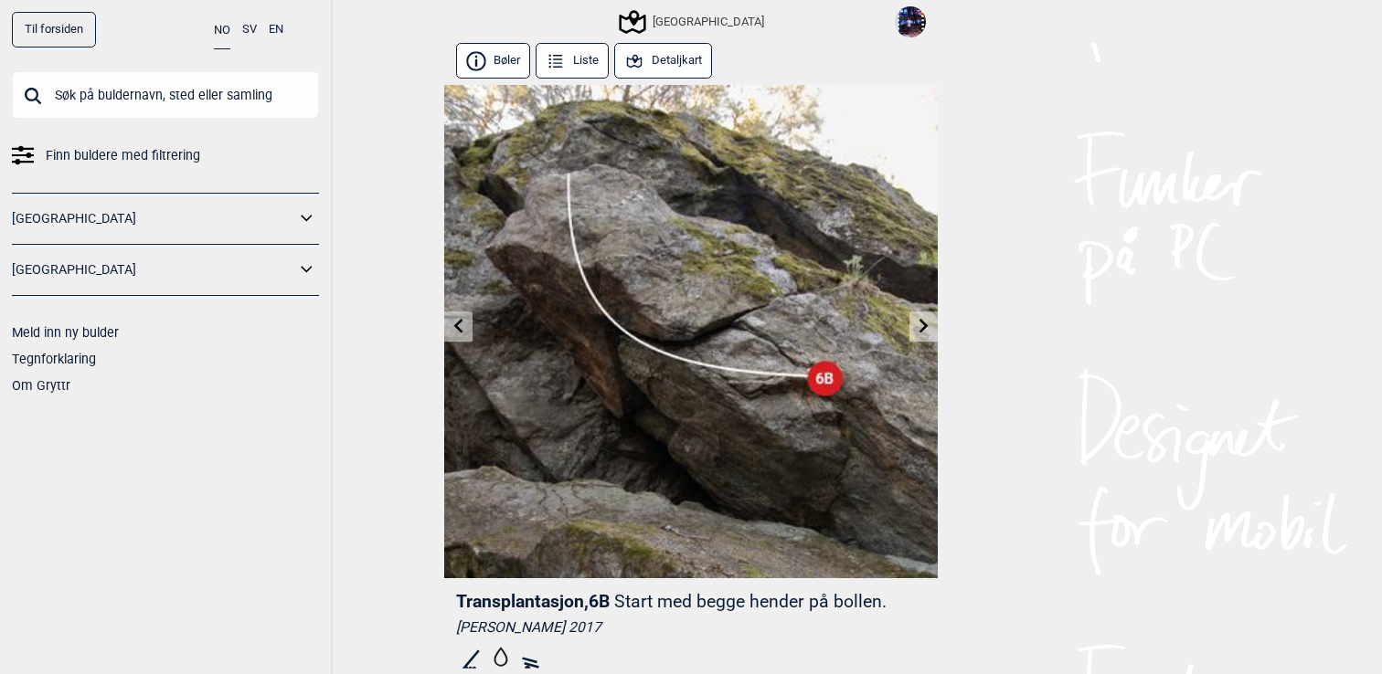
click at [462, 328] on icon at bounding box center [458, 326] width 15 height 15
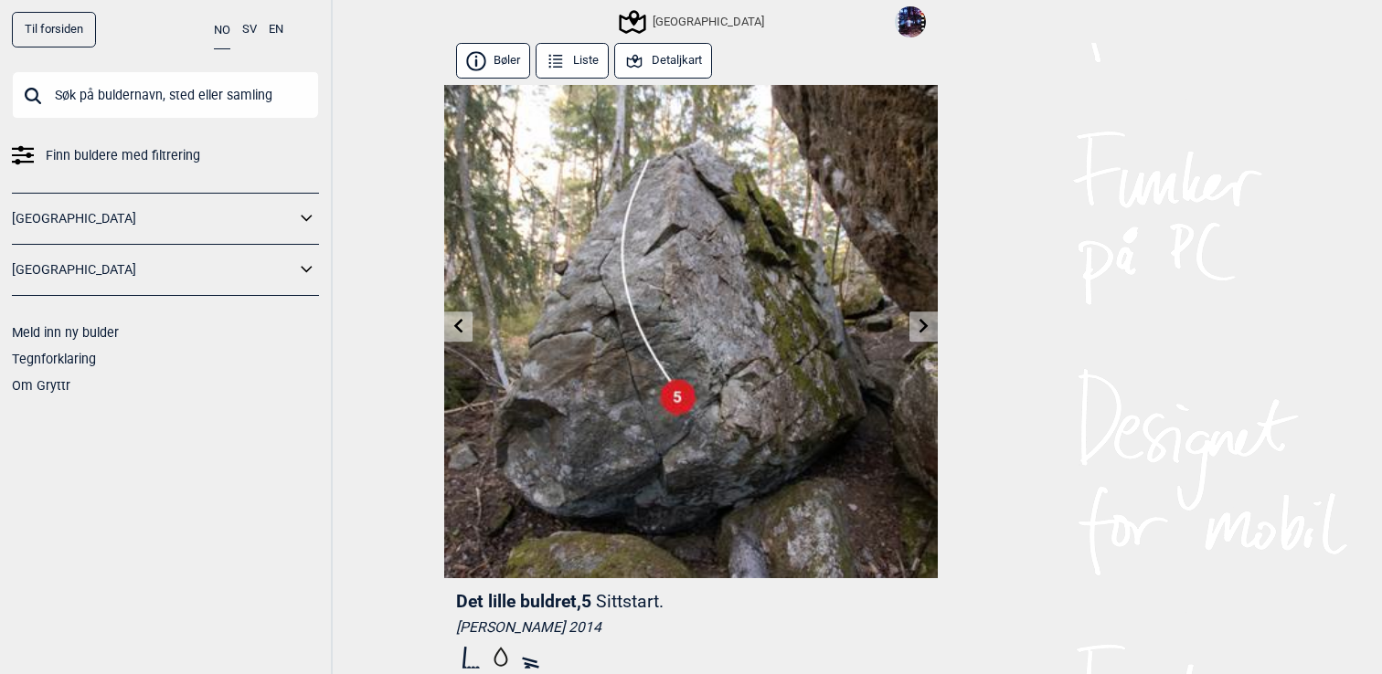
click at [462, 328] on icon at bounding box center [458, 326] width 15 height 15
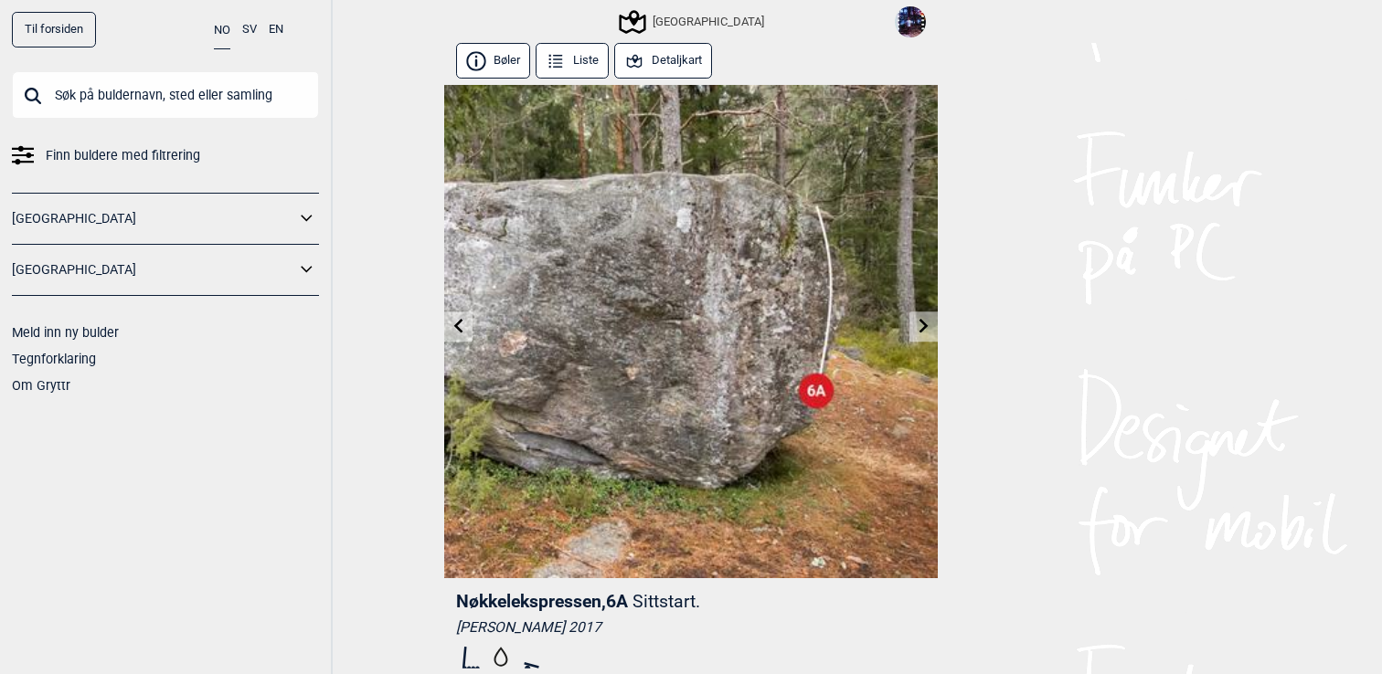
click at [462, 328] on icon at bounding box center [458, 326] width 15 height 15
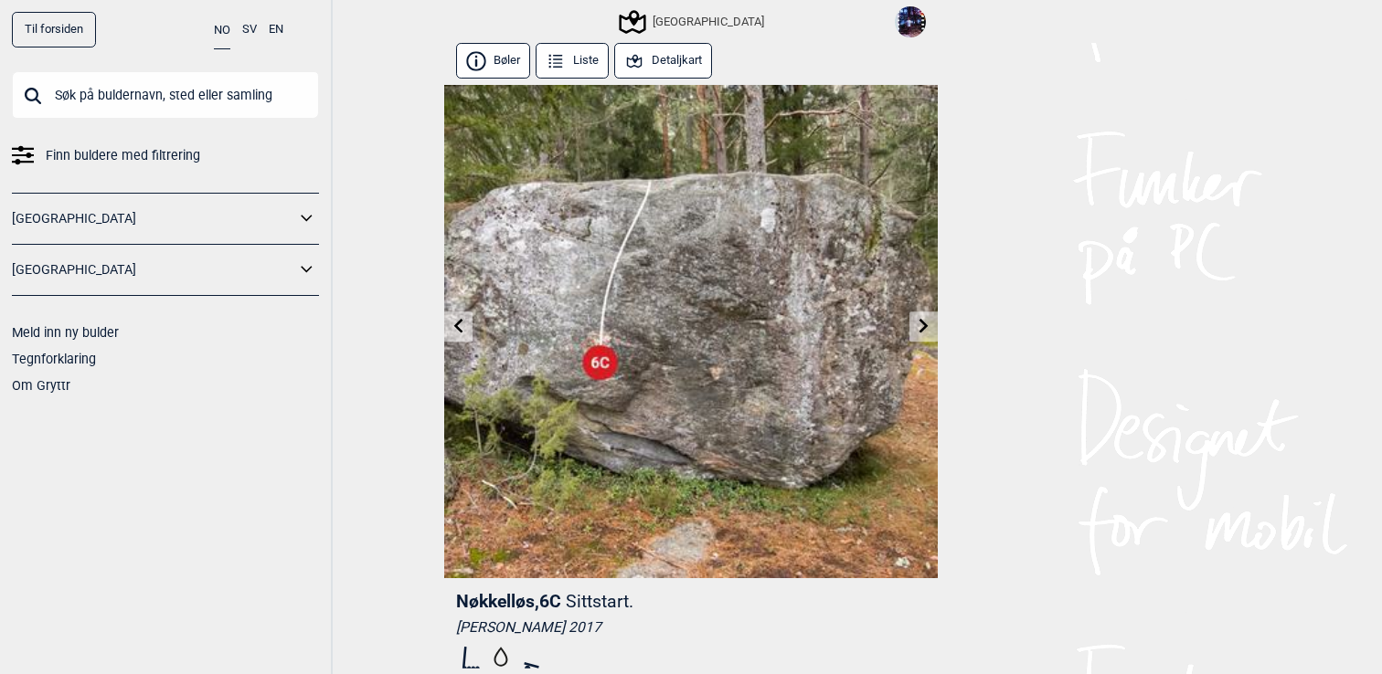
click at [678, 77] on button "Detaljkart" at bounding box center [663, 61] width 98 height 36
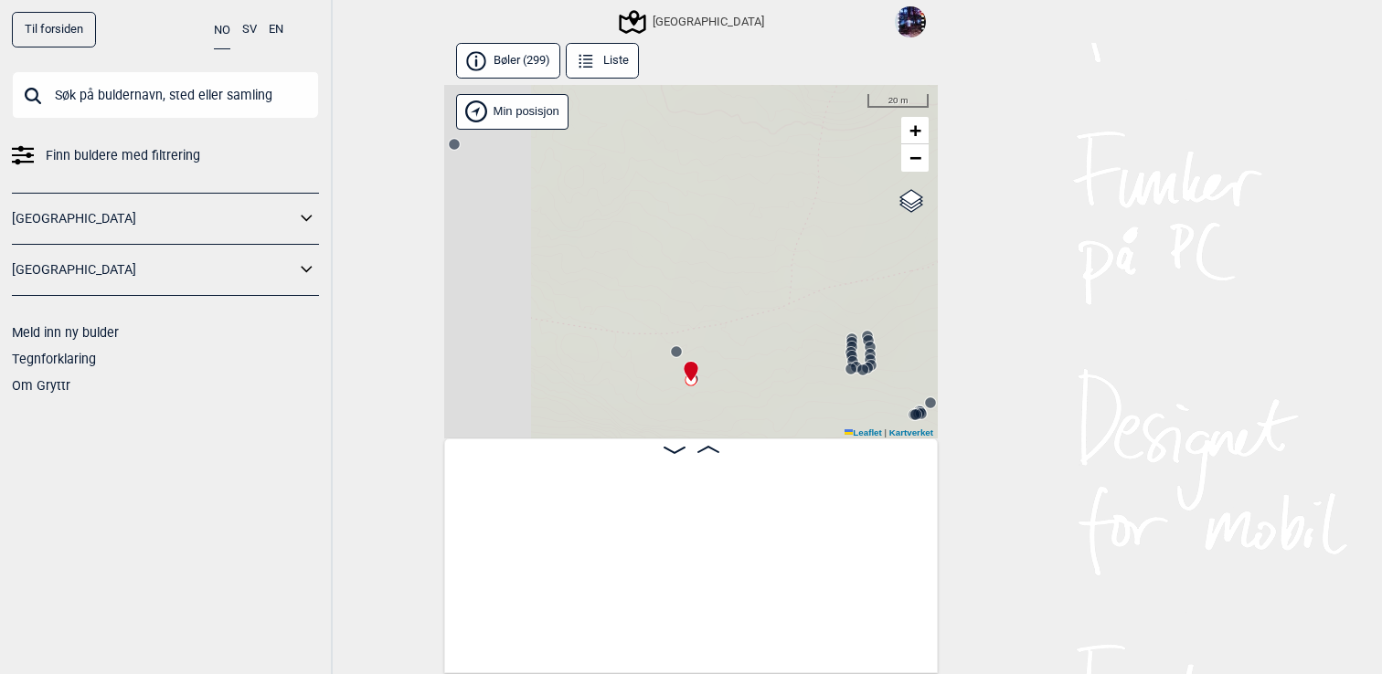
scroll to position [0, 23165]
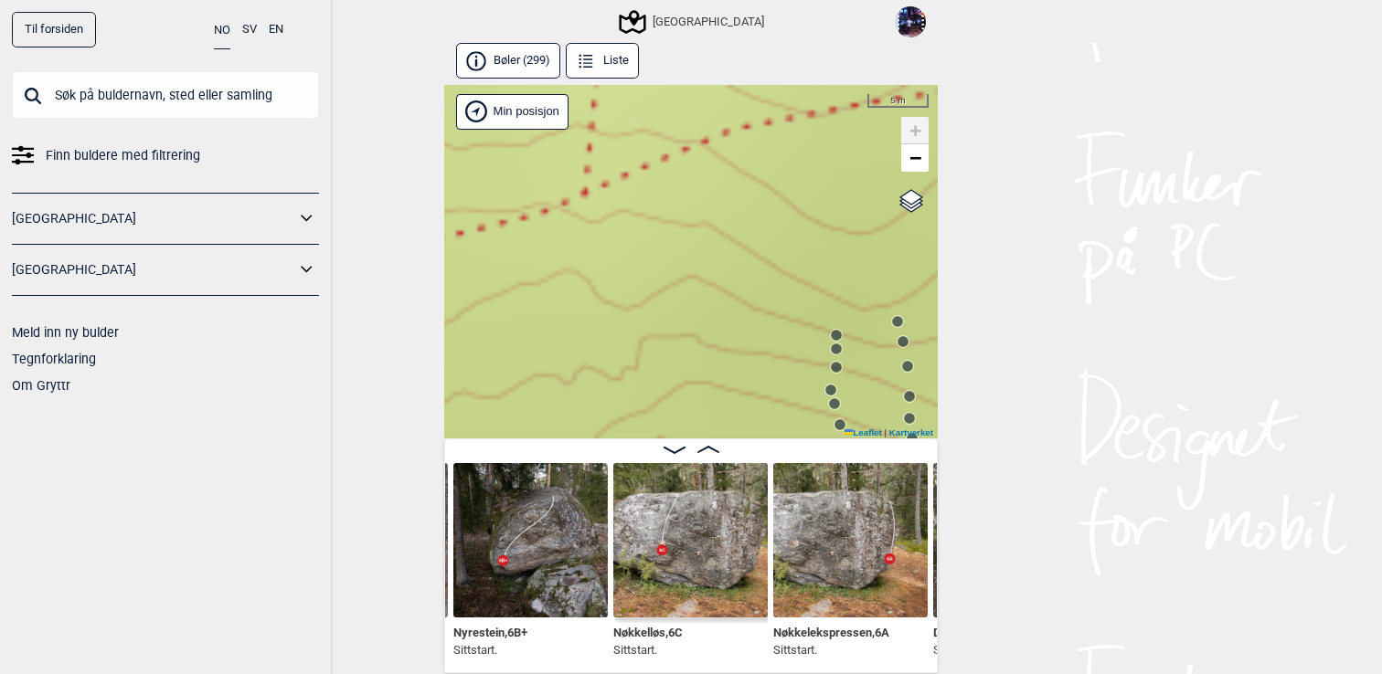
click at [901, 322] on circle at bounding box center [897, 321] width 11 height 11
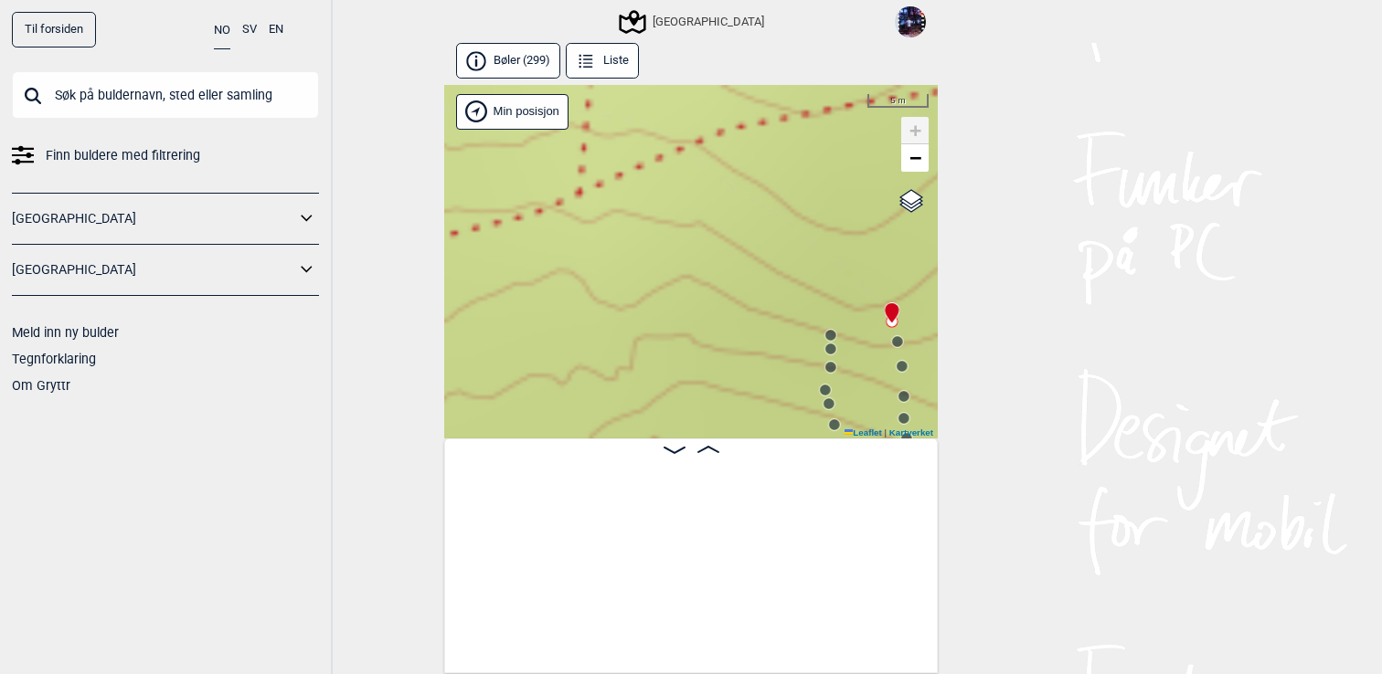
scroll to position [0, 24891]
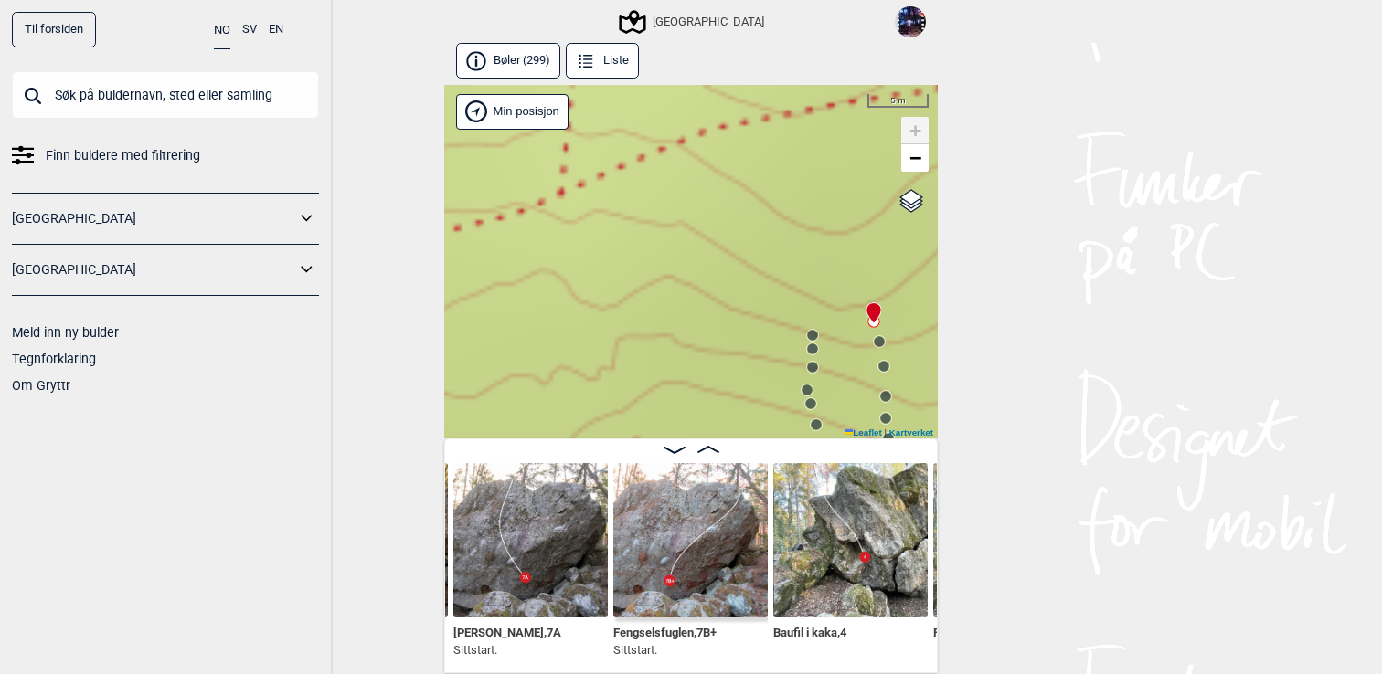
click at [881, 348] on div "Speidersteinen Barnehageveggen Cowboyveggen Bølerveggen [GEOGRAPHIC_DATA]" at bounding box center [690, 262] width 493 height 355
click at [814, 336] on circle at bounding box center [812, 335] width 11 height 11
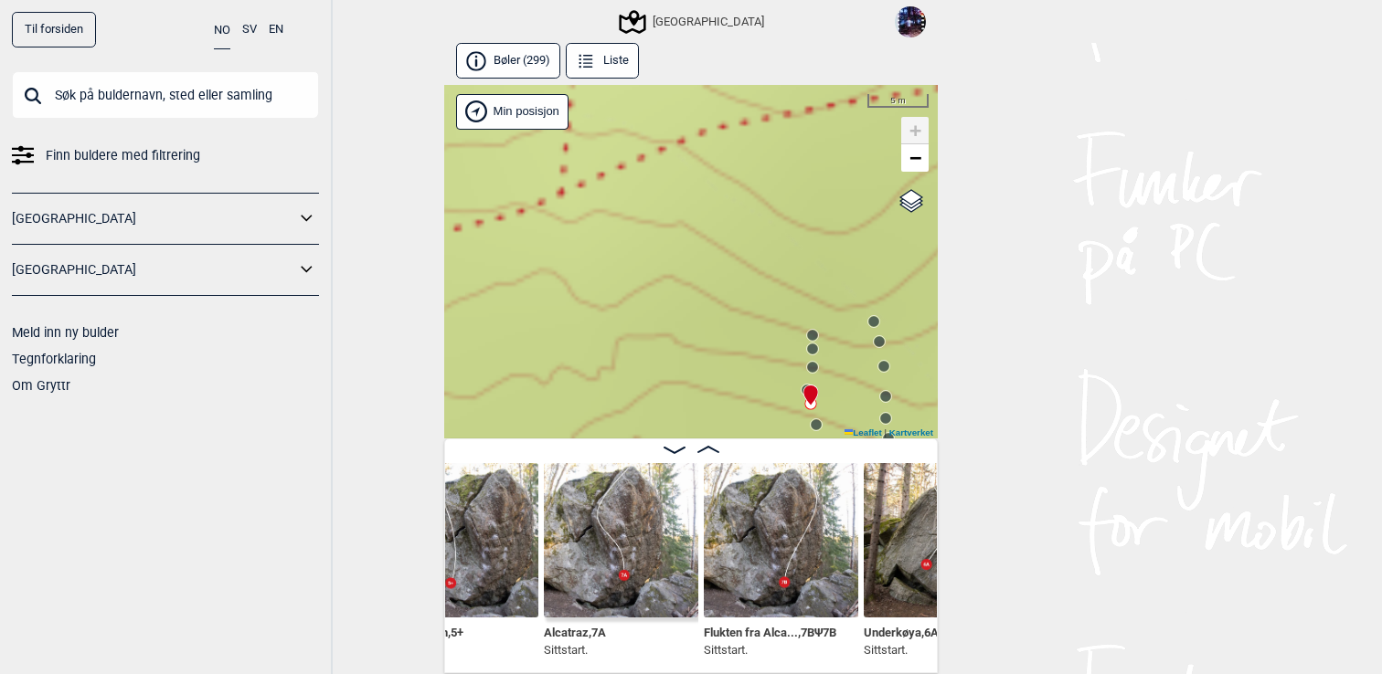
scroll to position [4, 0]
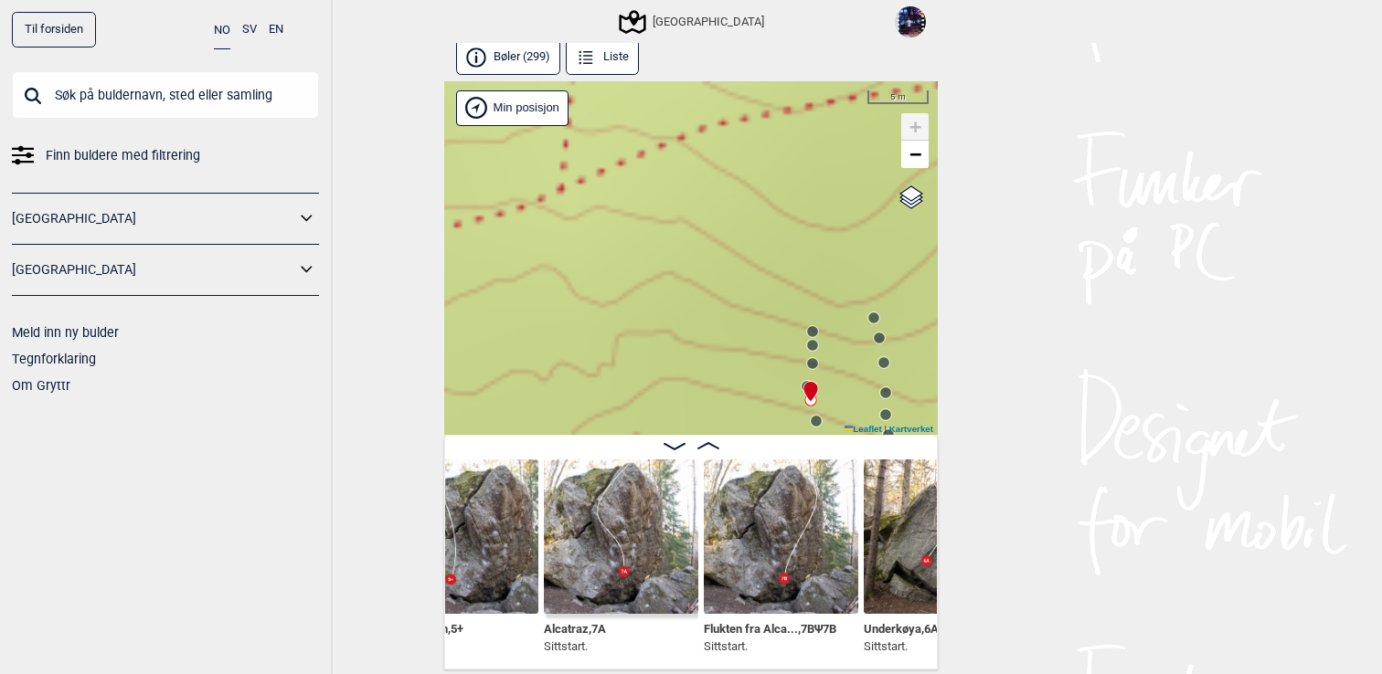
click at [643, 556] on img at bounding box center [621, 537] width 154 height 154
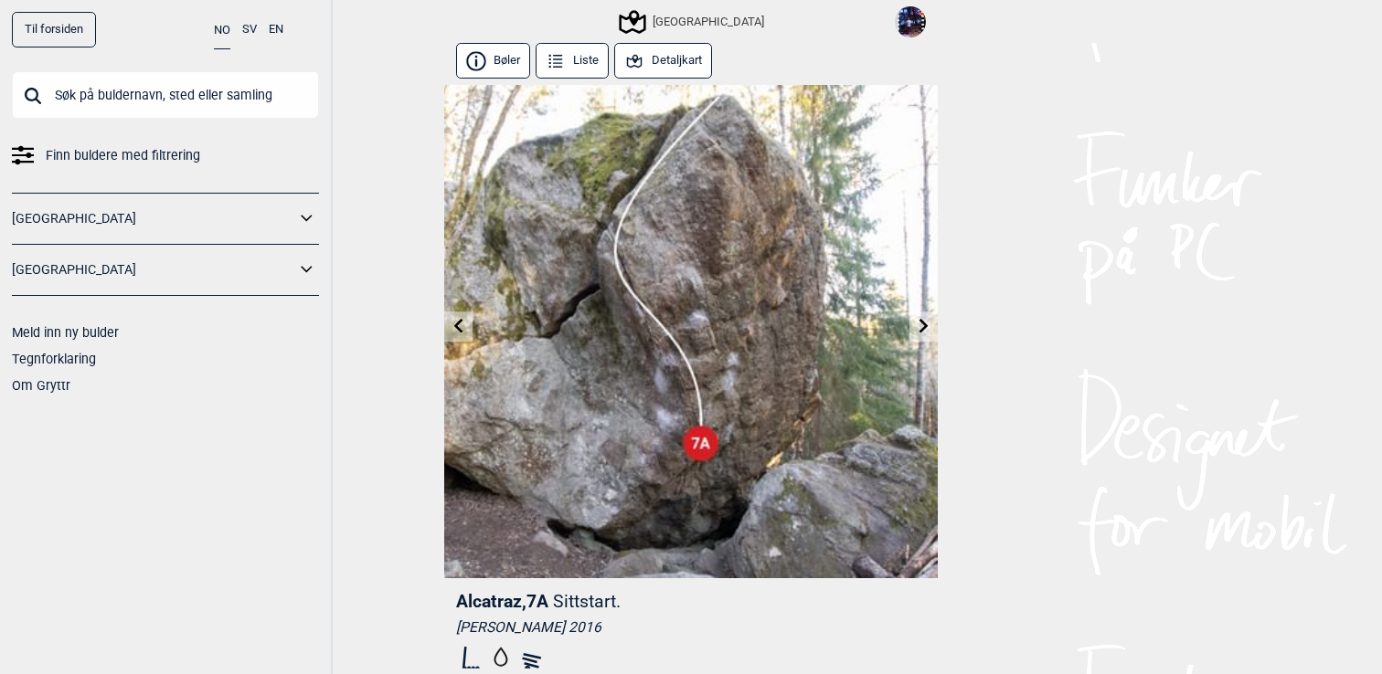
click at [673, 64] on button "Detaljkart" at bounding box center [663, 61] width 98 height 36
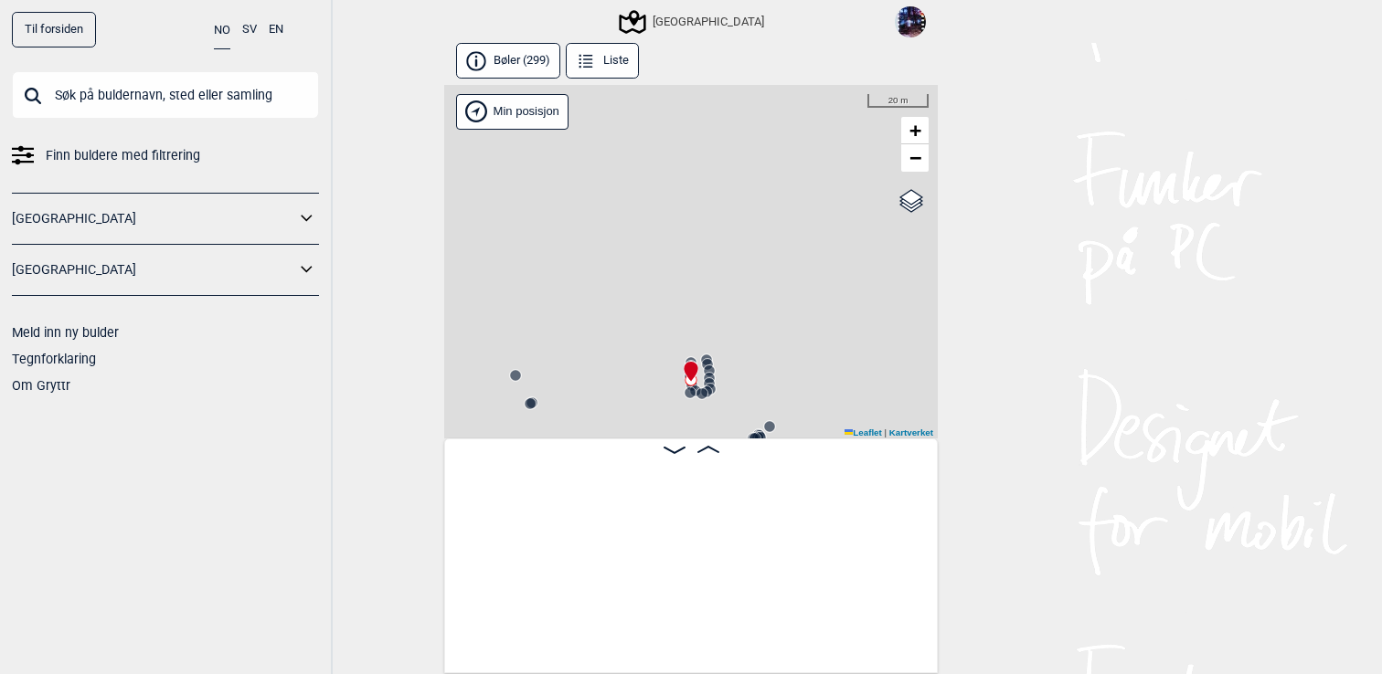
scroll to position [0, 25636]
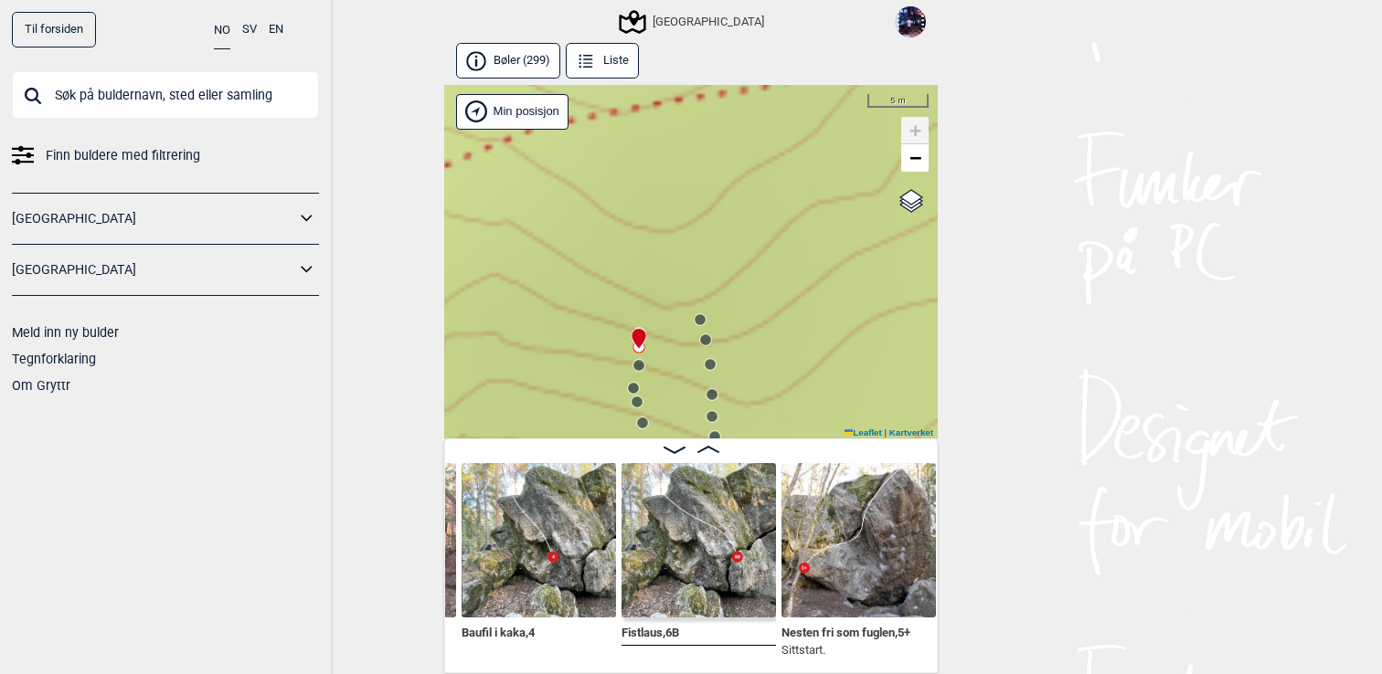
scroll to position [0, 25162]
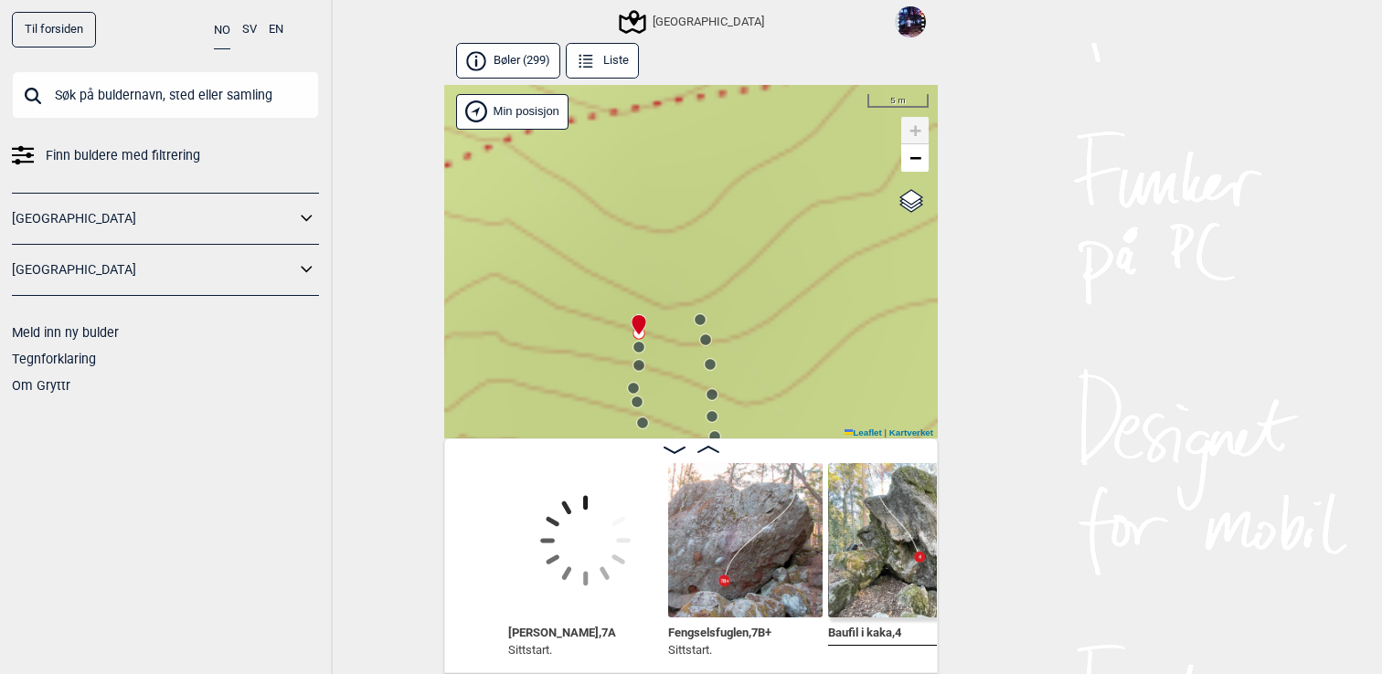
scroll to position [0, 24796]
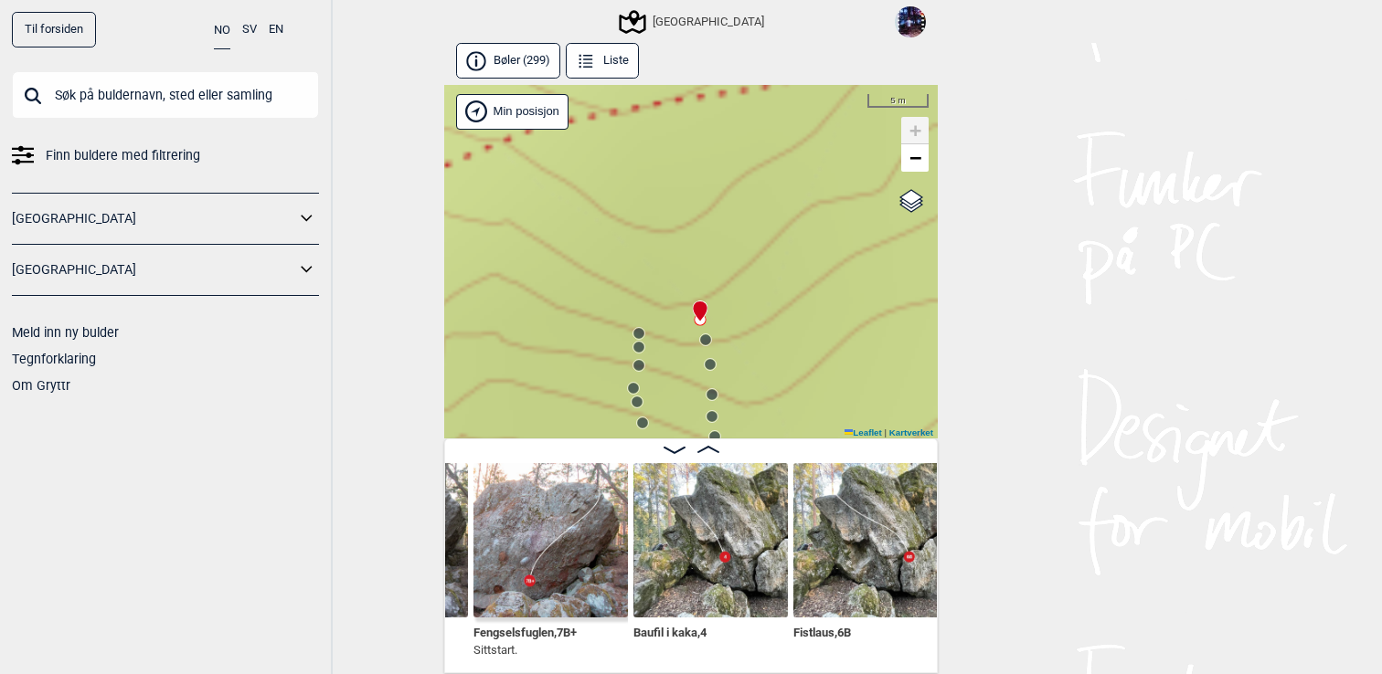
scroll to position [0, 25051]
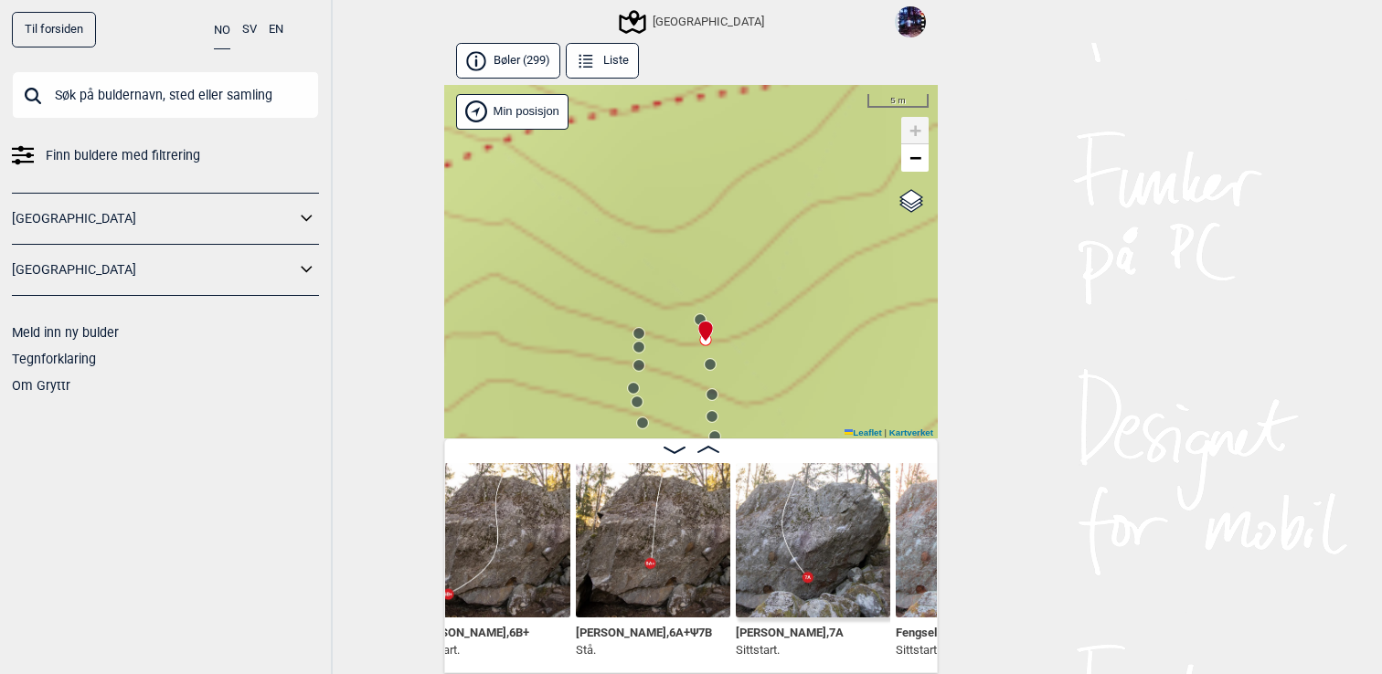
scroll to position [0, 24586]
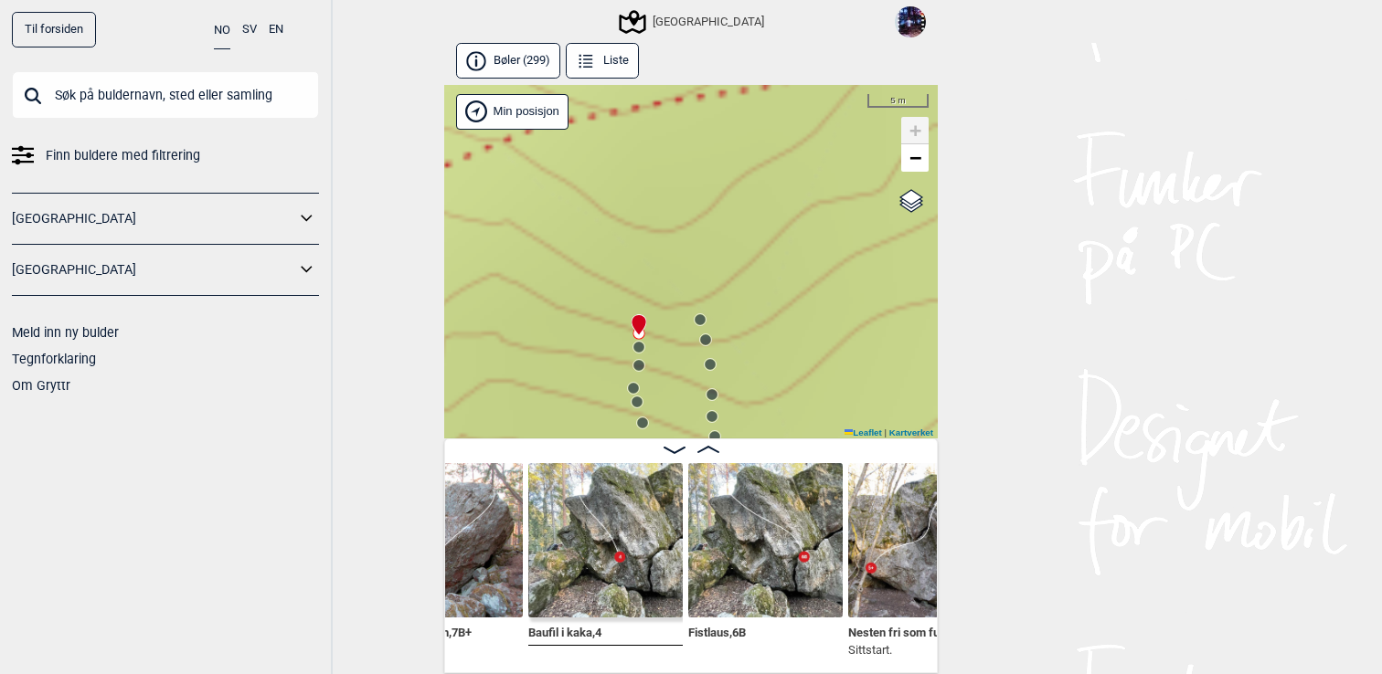
scroll to position [0, 25120]
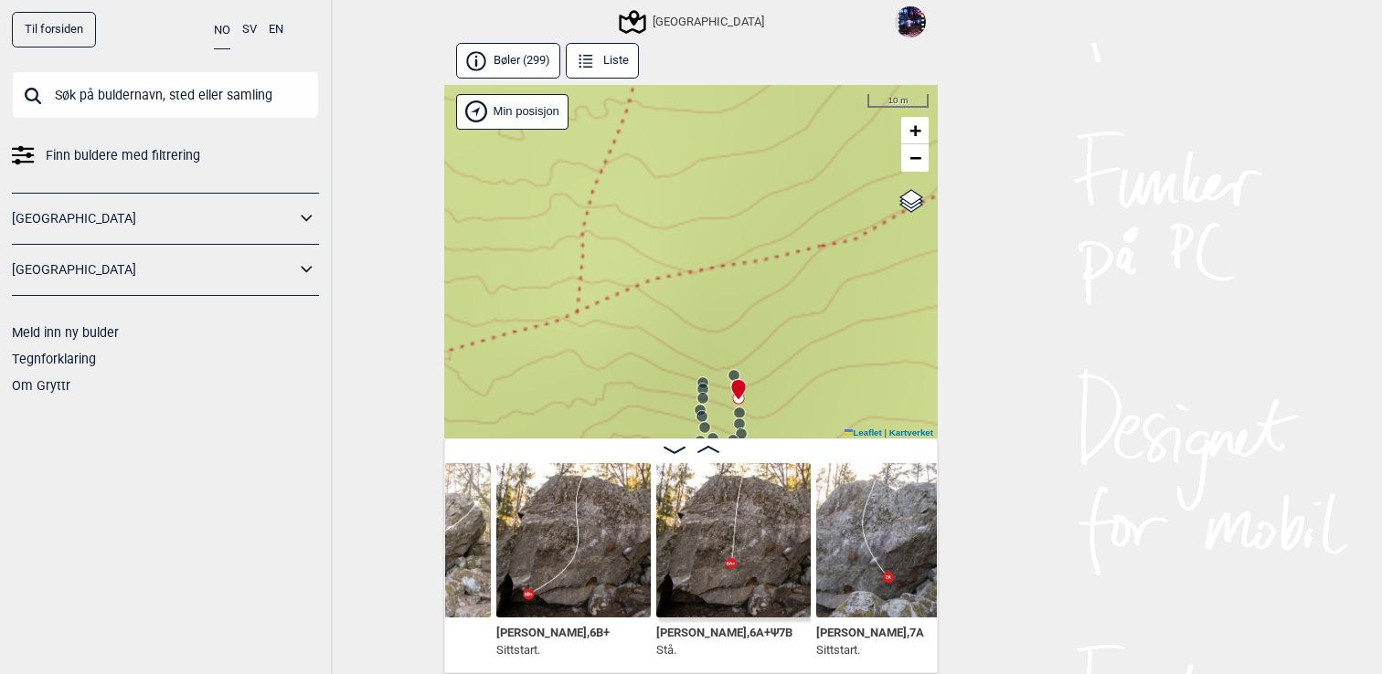
scroll to position [0, 24514]
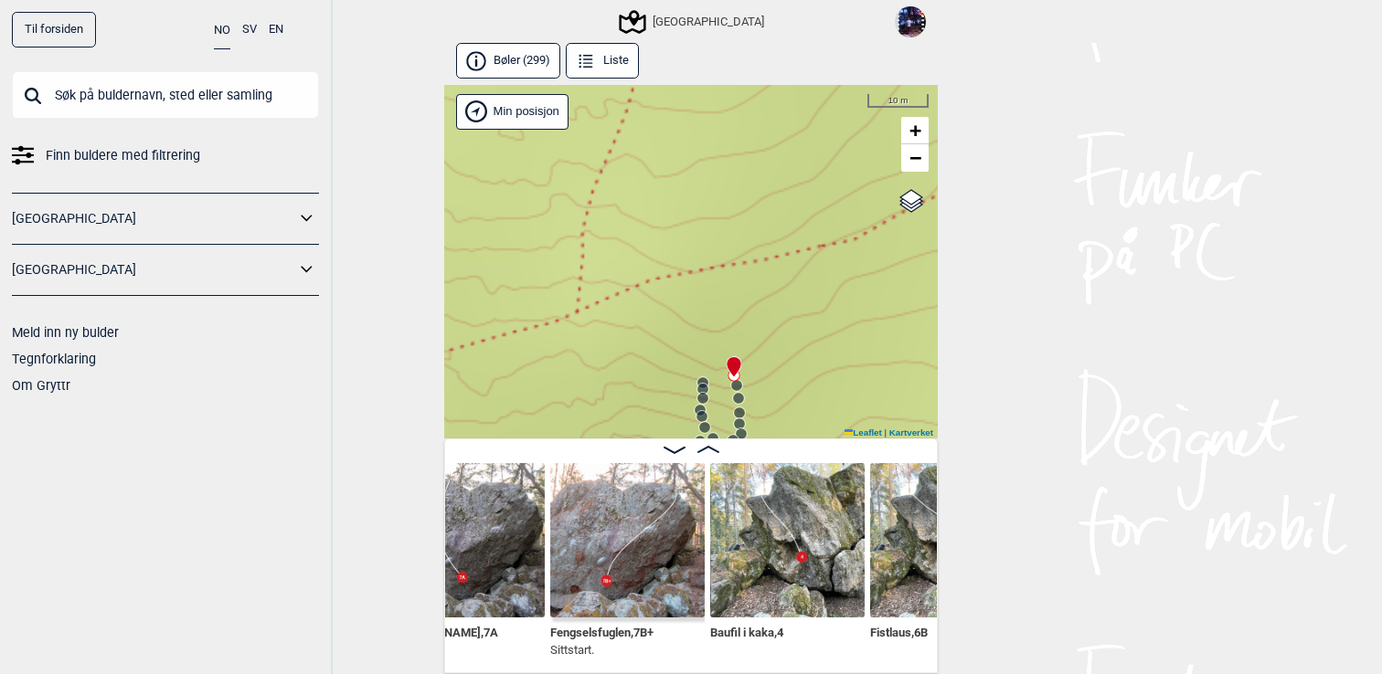
scroll to position [0, 24930]
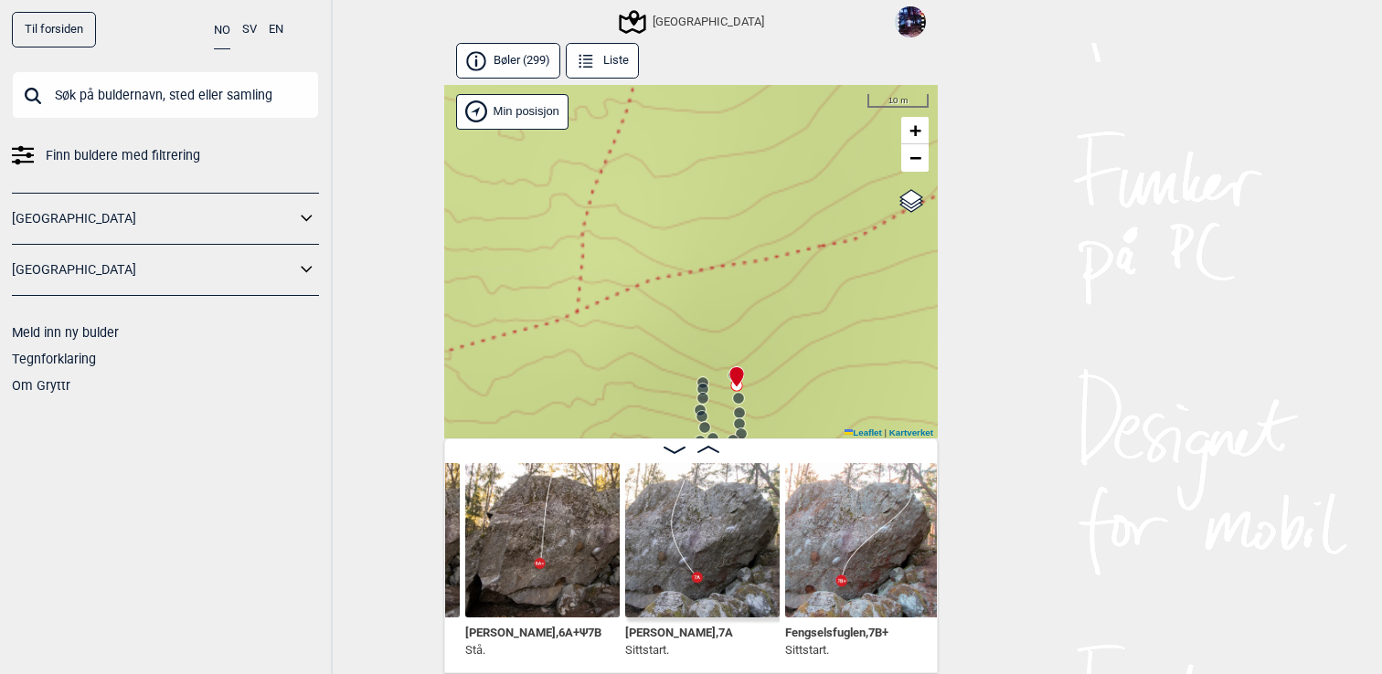
scroll to position [0, 24702]
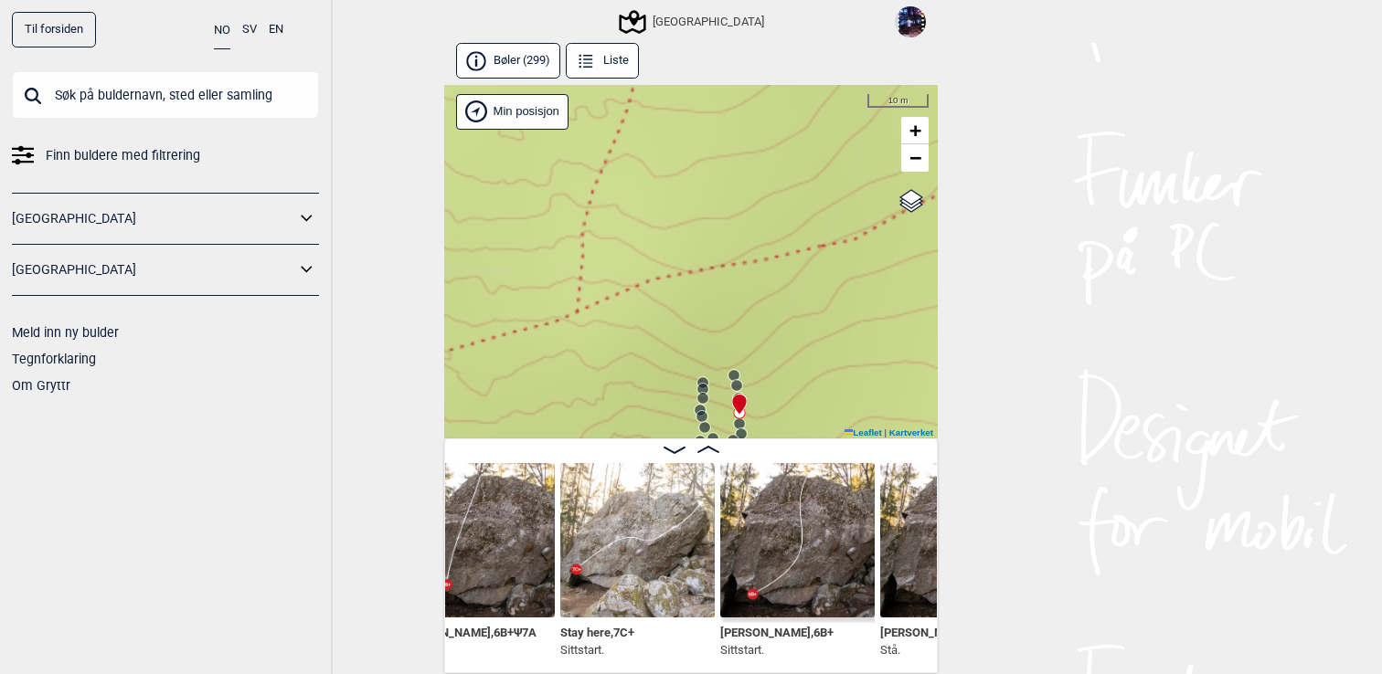
scroll to position [0, 24279]
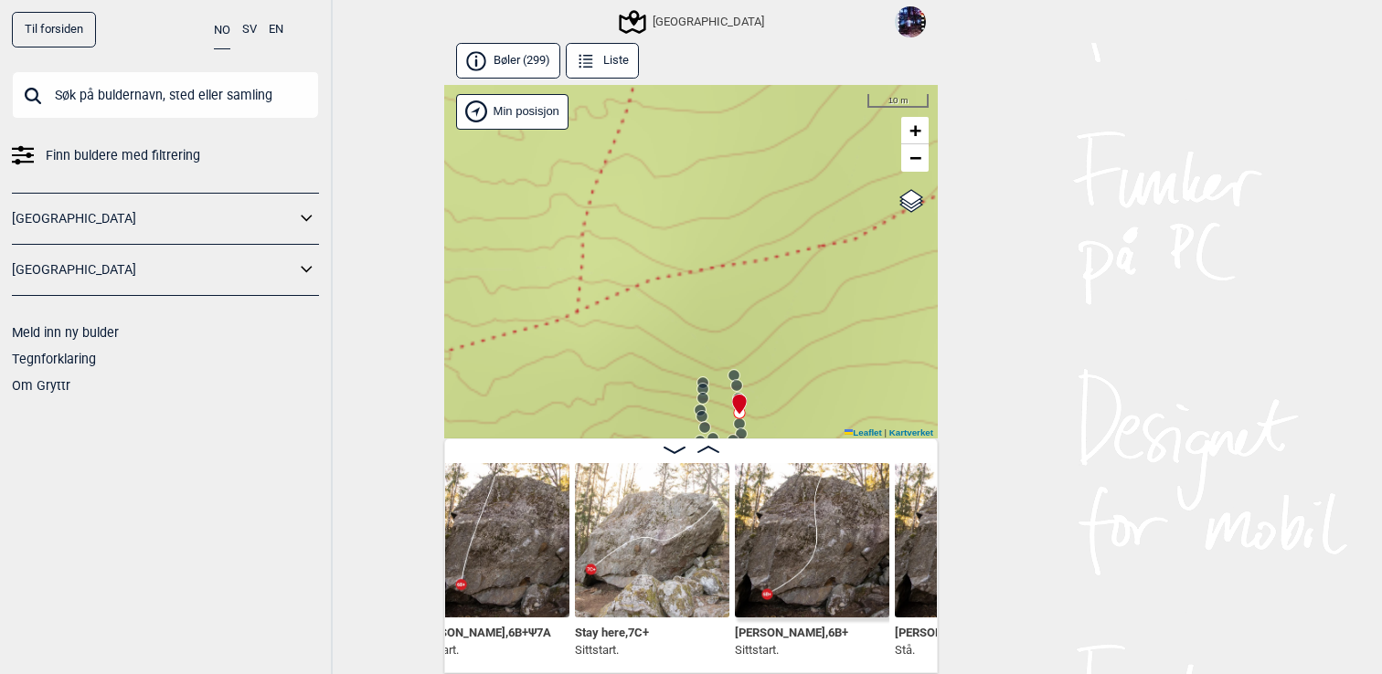
click at [657, 526] on img at bounding box center [652, 540] width 154 height 154
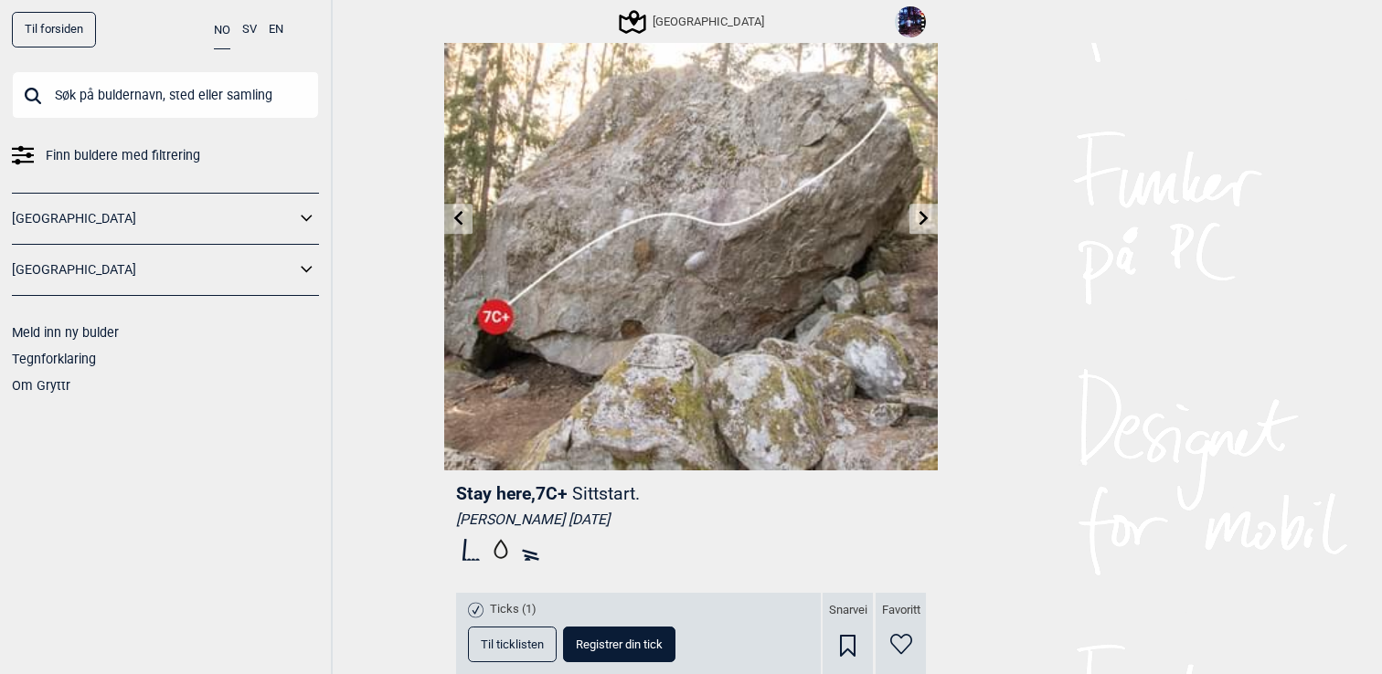
scroll to position [122, 0]
